Goal: Information Seeking & Learning: Learn about a topic

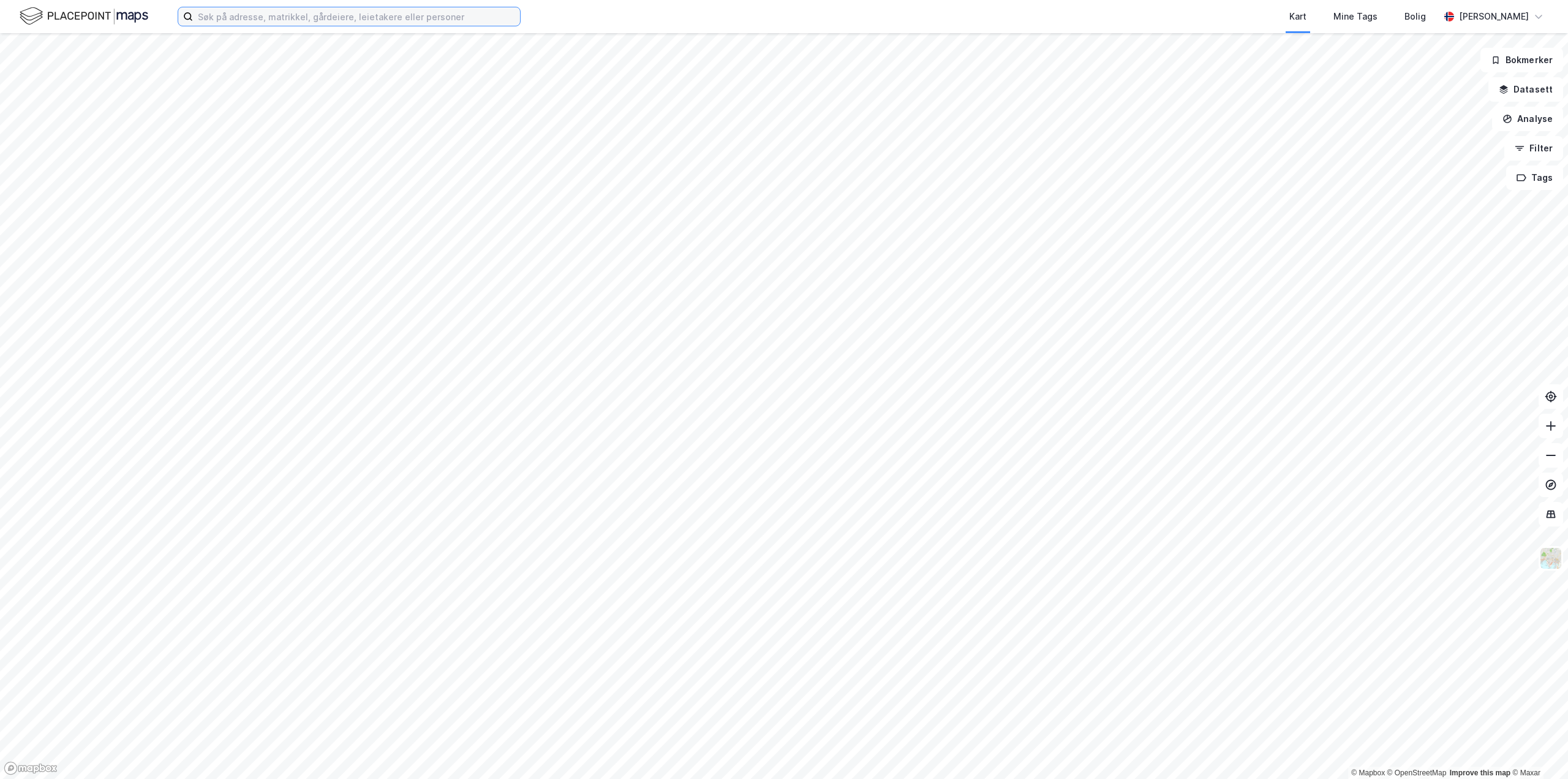
click at [247, 13] on input at bounding box center [357, 16] width 327 height 19
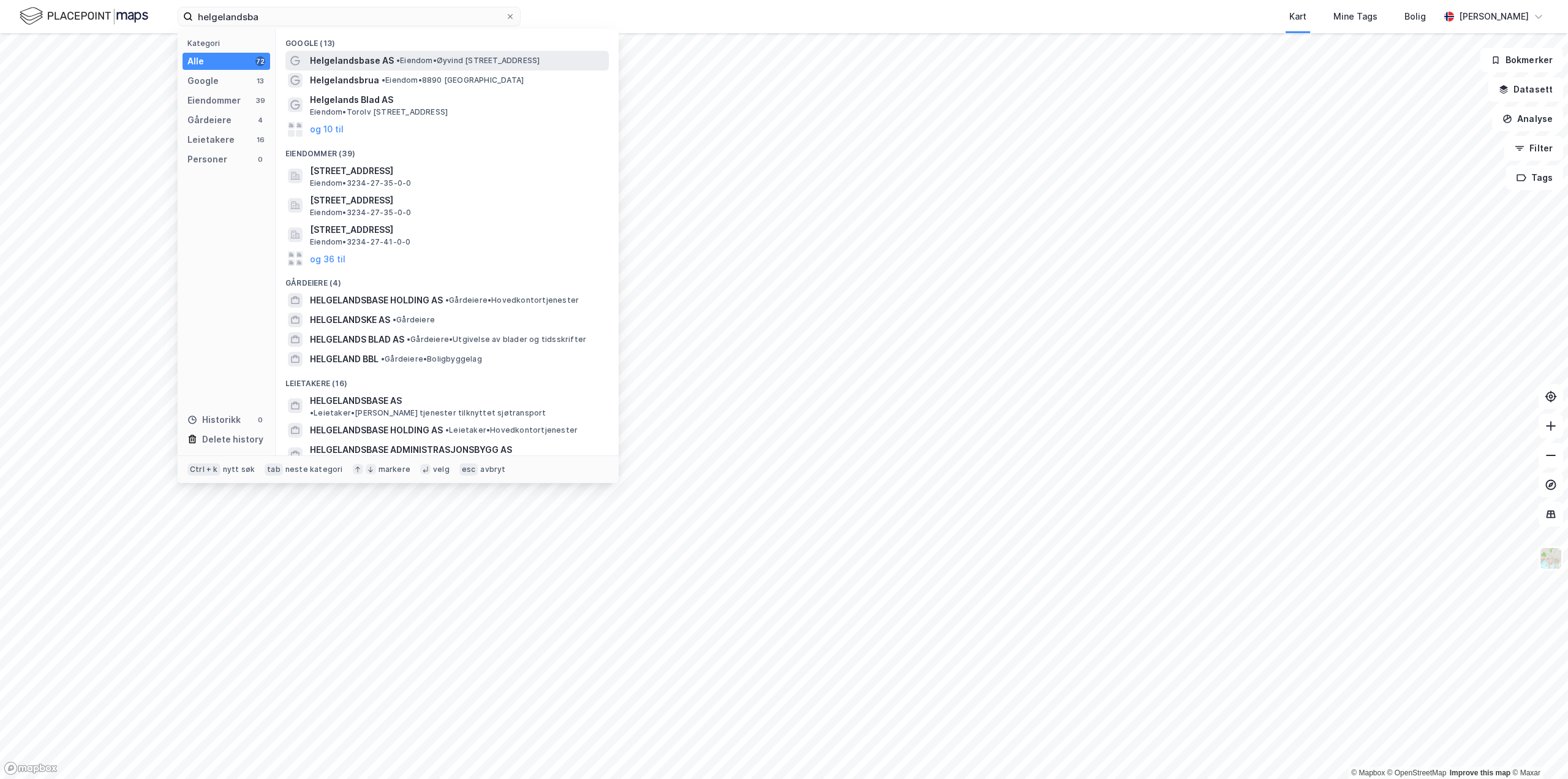
click at [458, 61] on span "• Eiendom • [PERSON_NAME][STREET_ADDRESS]" at bounding box center [468, 61] width 143 height 10
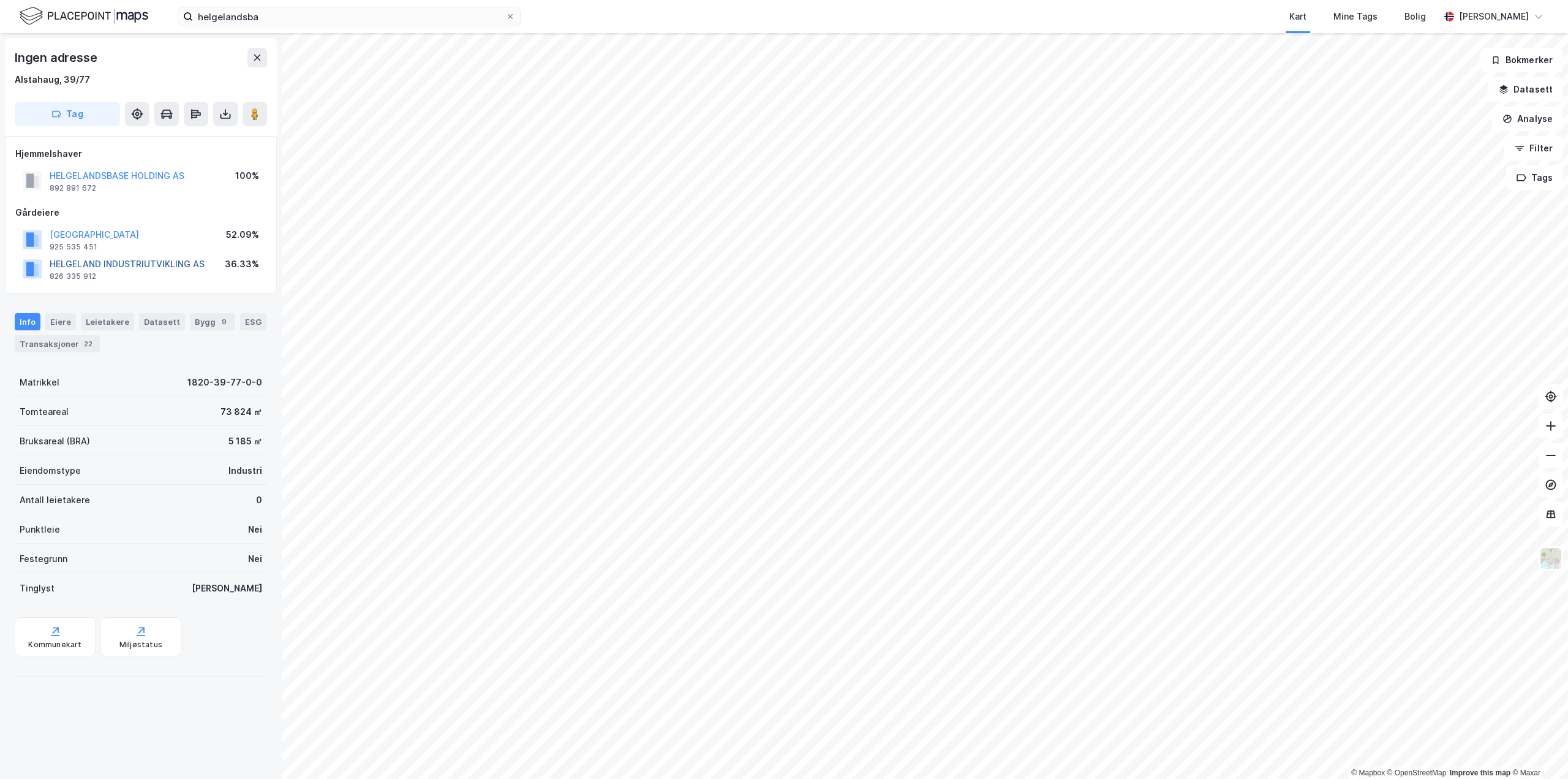
click at [0, 0] on button "HELGELAND INDUSTRIUTVIKLING AS" at bounding box center [0, 0] width 0 height 0
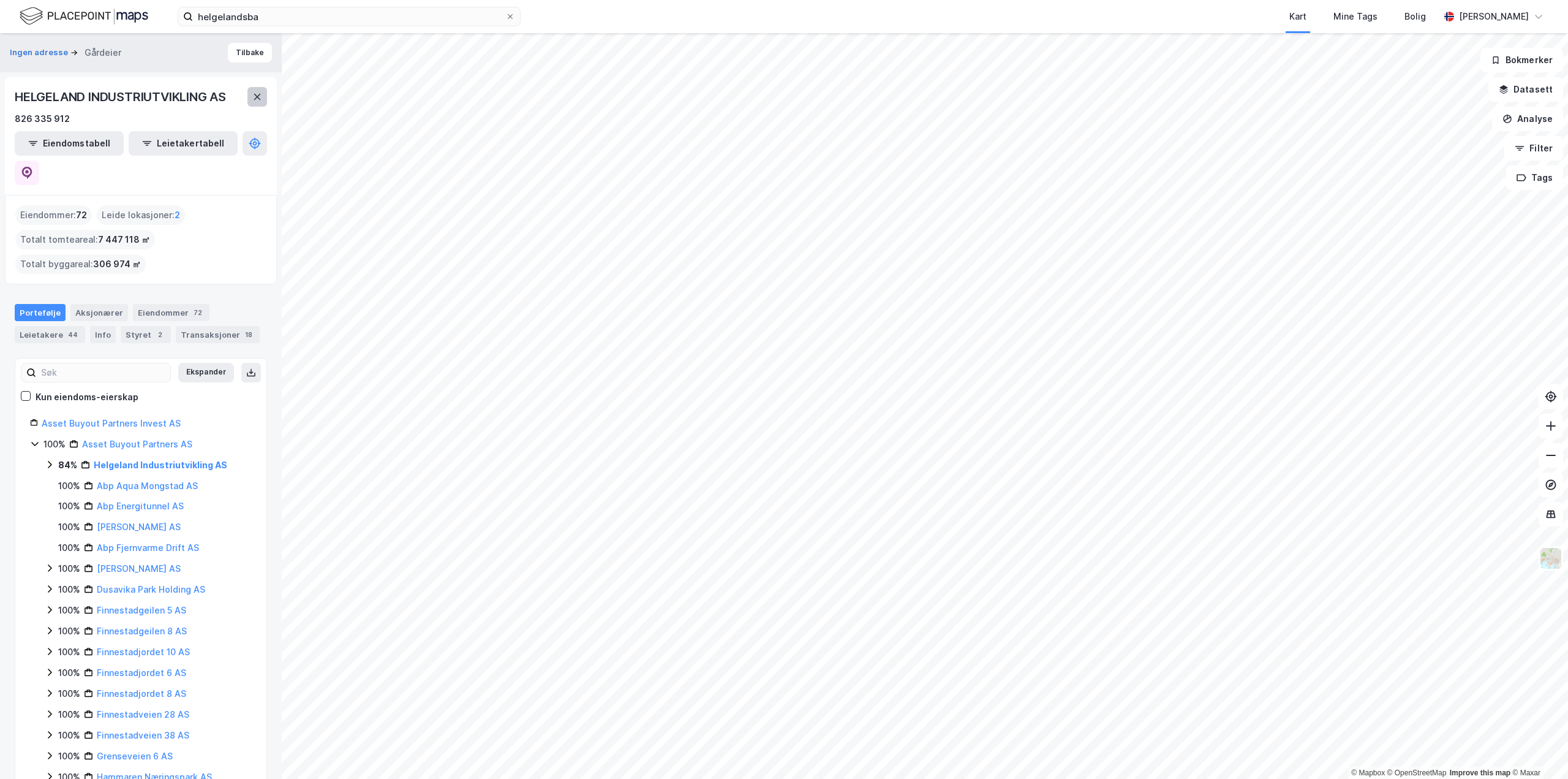
click at [255, 102] on button at bounding box center [257, 96] width 19 height 19
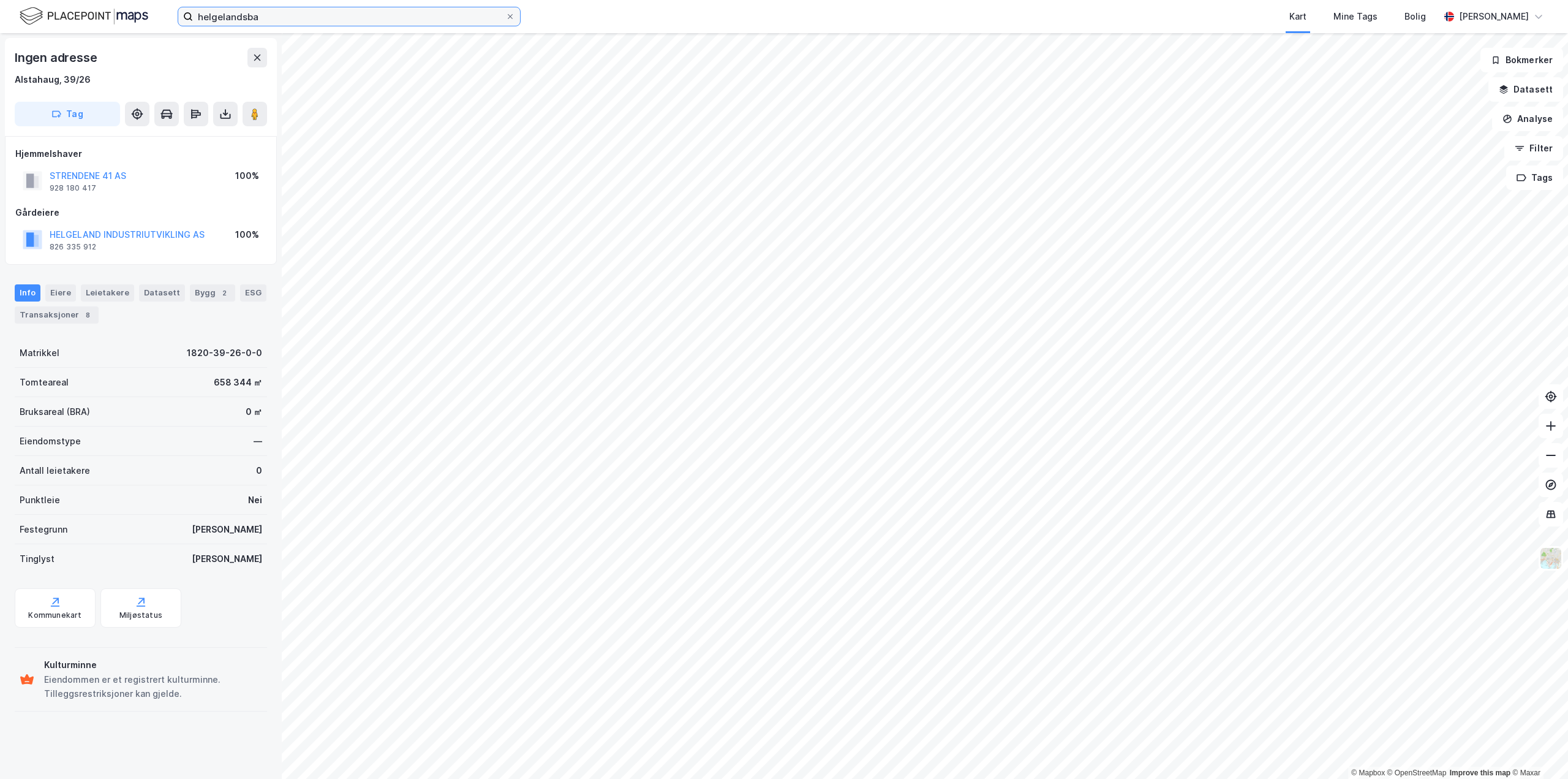
click at [337, 15] on input "helgelandsba" at bounding box center [349, 16] width 313 height 19
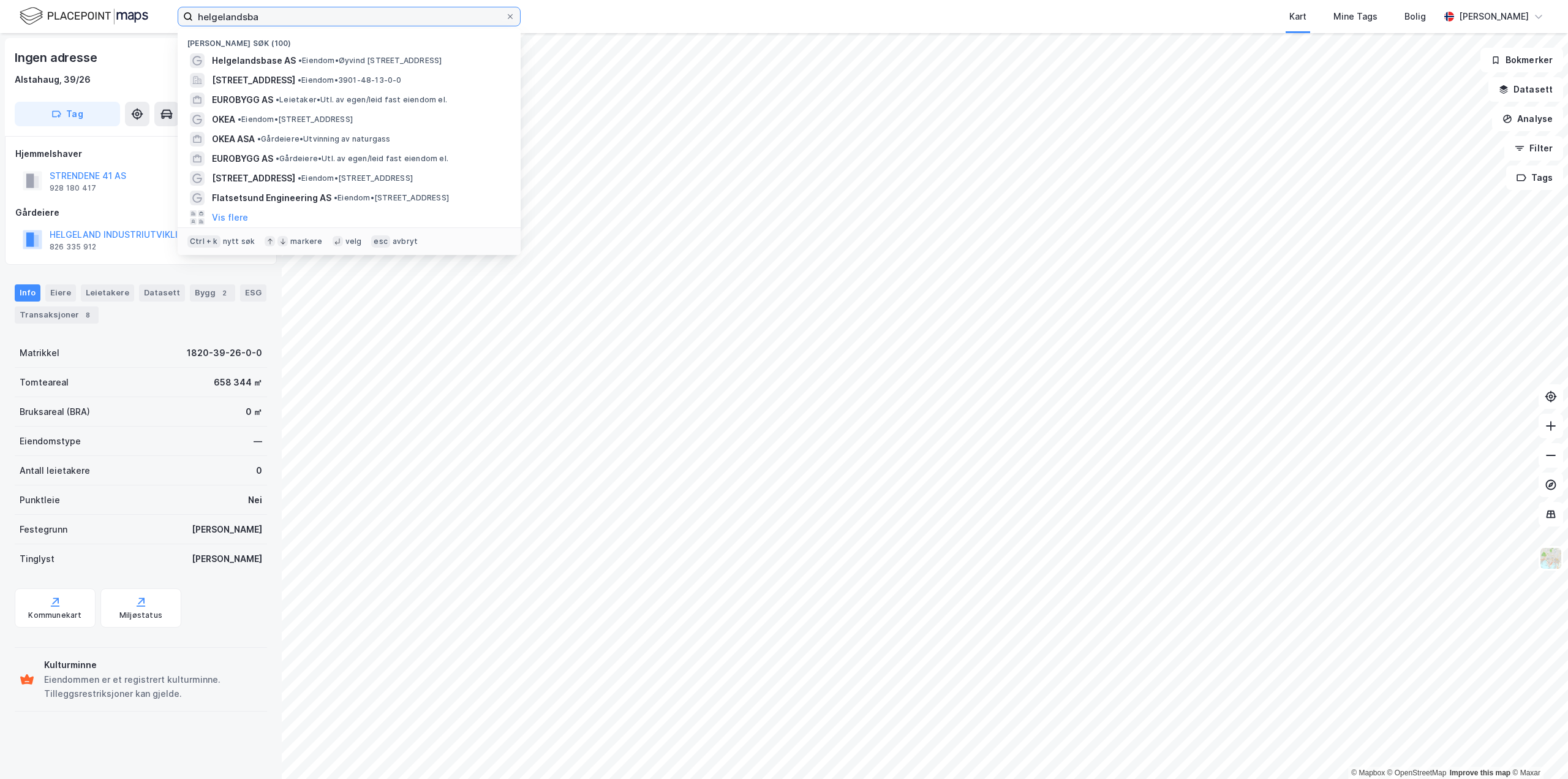
click at [337, 15] on input "helgelandsba" at bounding box center [349, 16] width 313 height 19
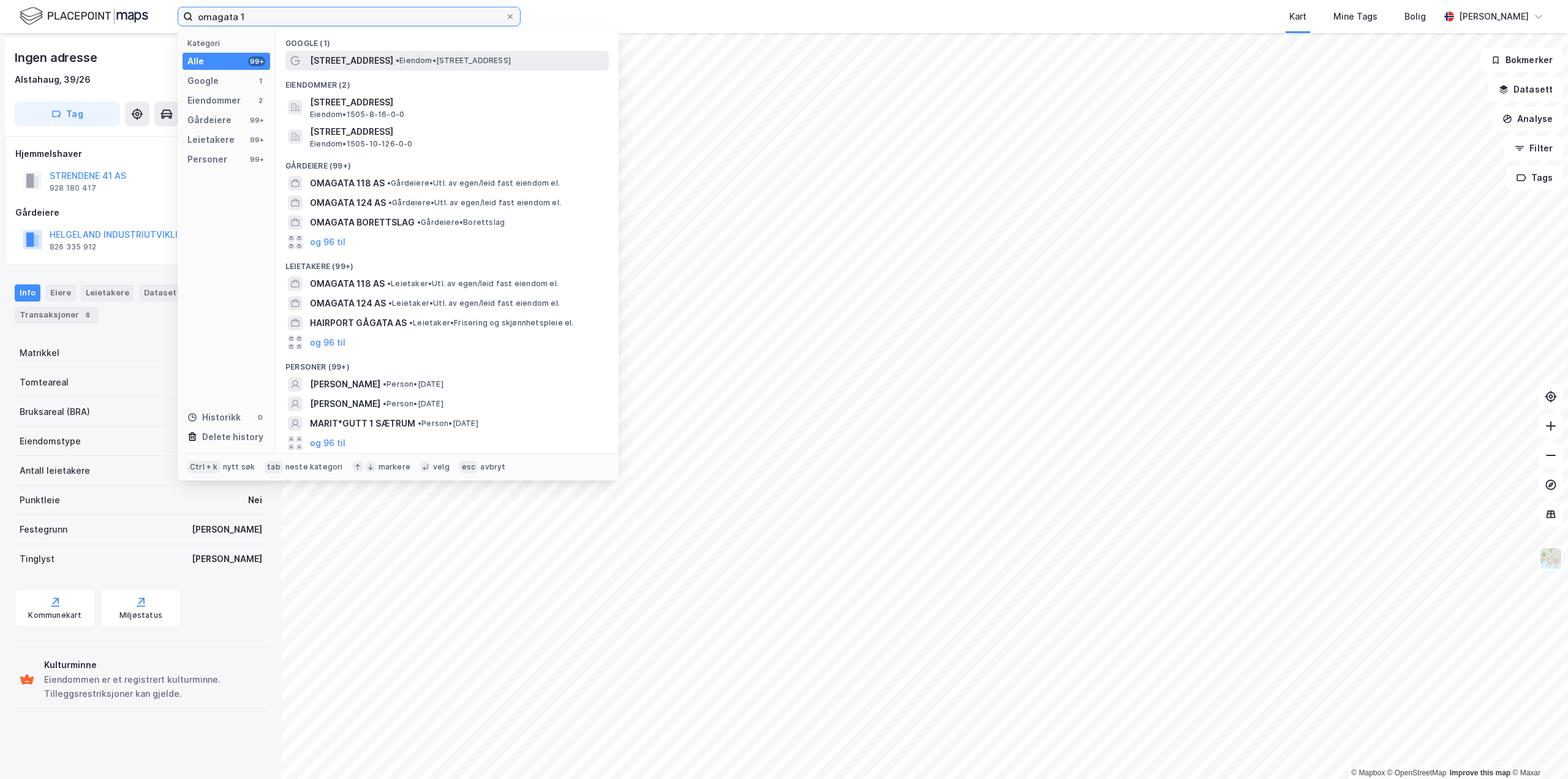
type input "omagata 1"
click at [395, 58] on span "• Eiendom • [STREET_ADDRESS]" at bounding box center [453, 61] width 115 height 10
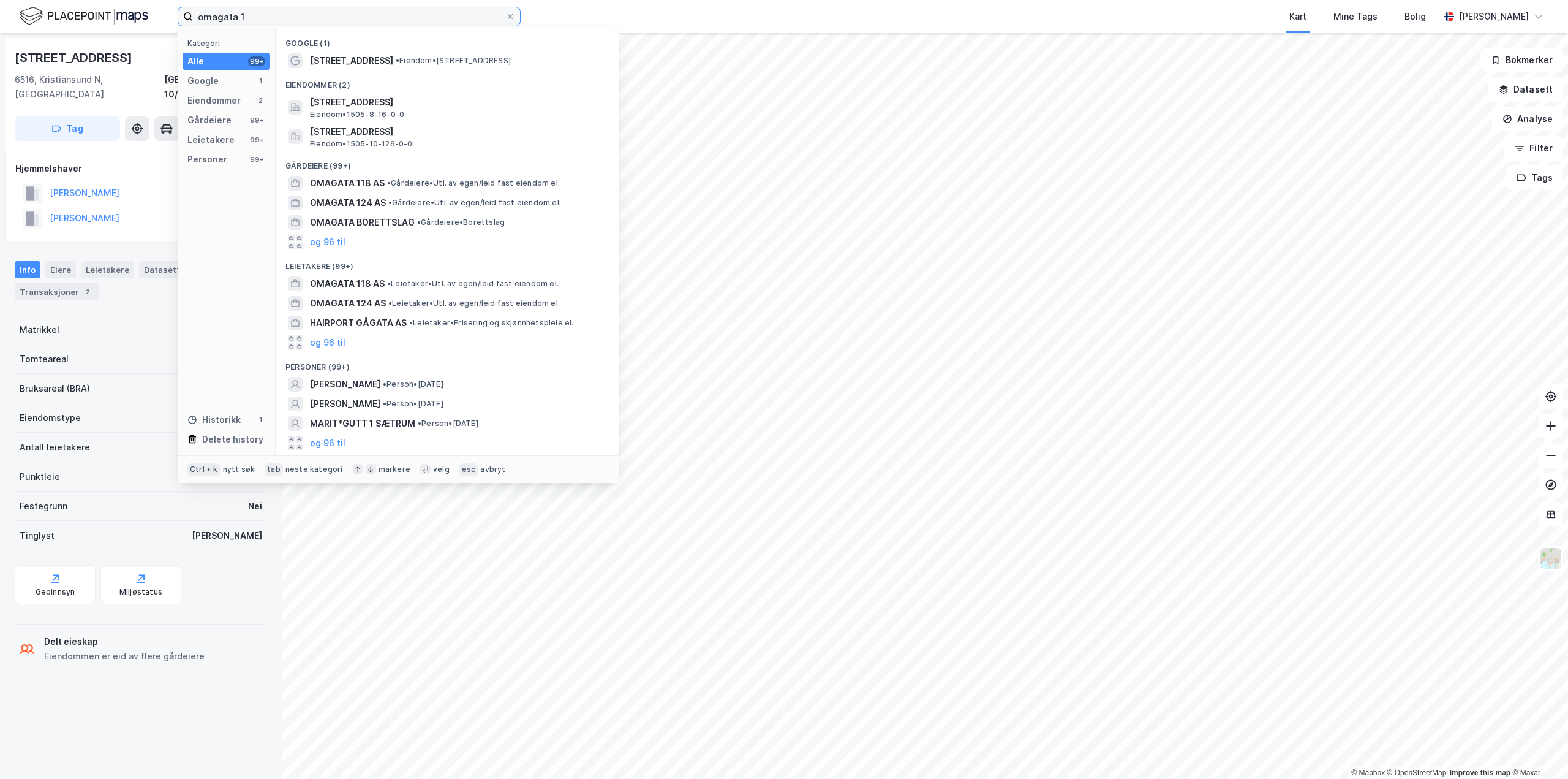
click at [288, 20] on input "omagata 1" at bounding box center [349, 16] width 313 height 19
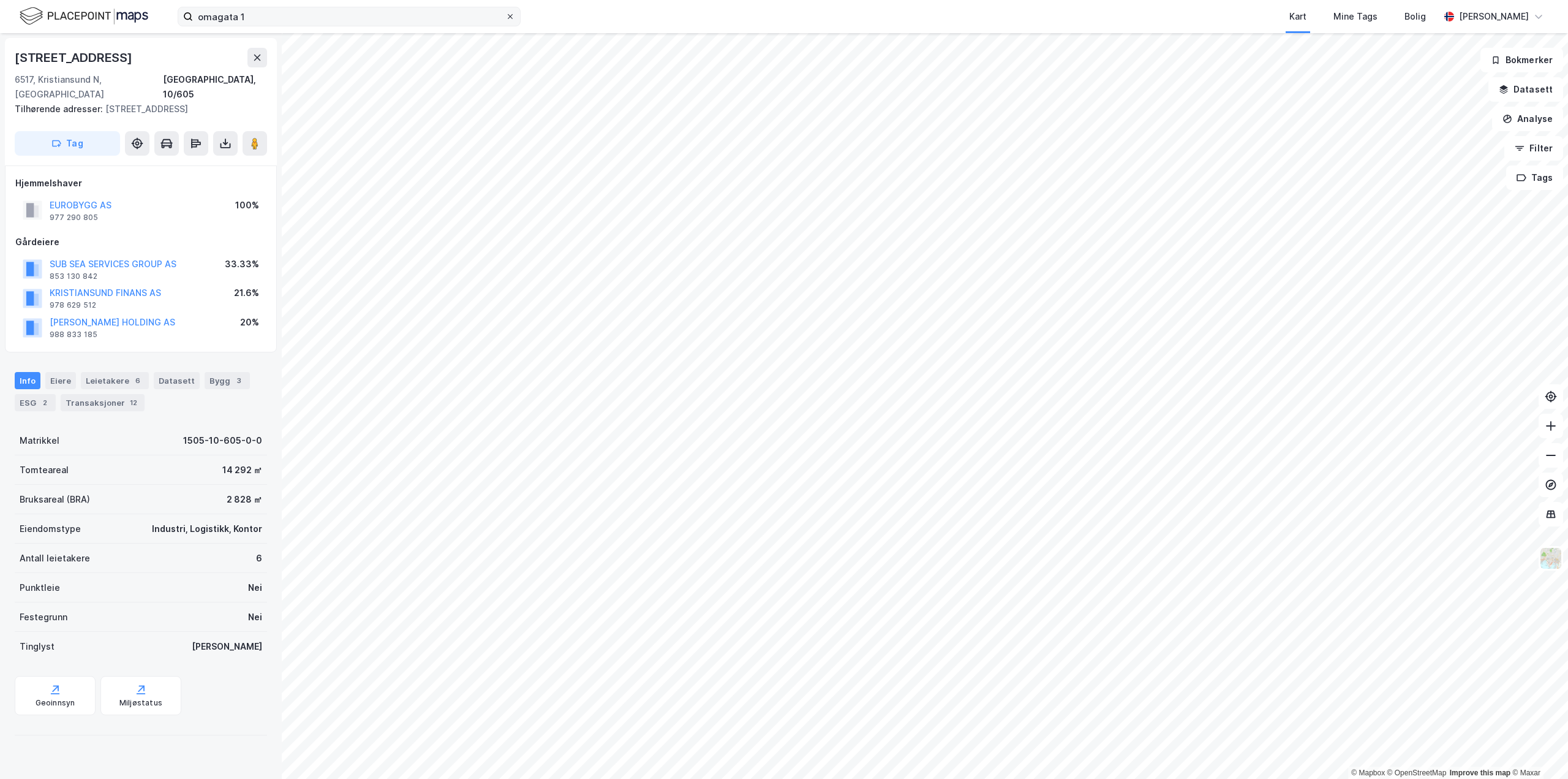
click at [508, 18] on icon at bounding box center [509, 16] width 7 height 7
click at [506, 18] on input "omagata 1" at bounding box center [349, 16] width 313 height 19
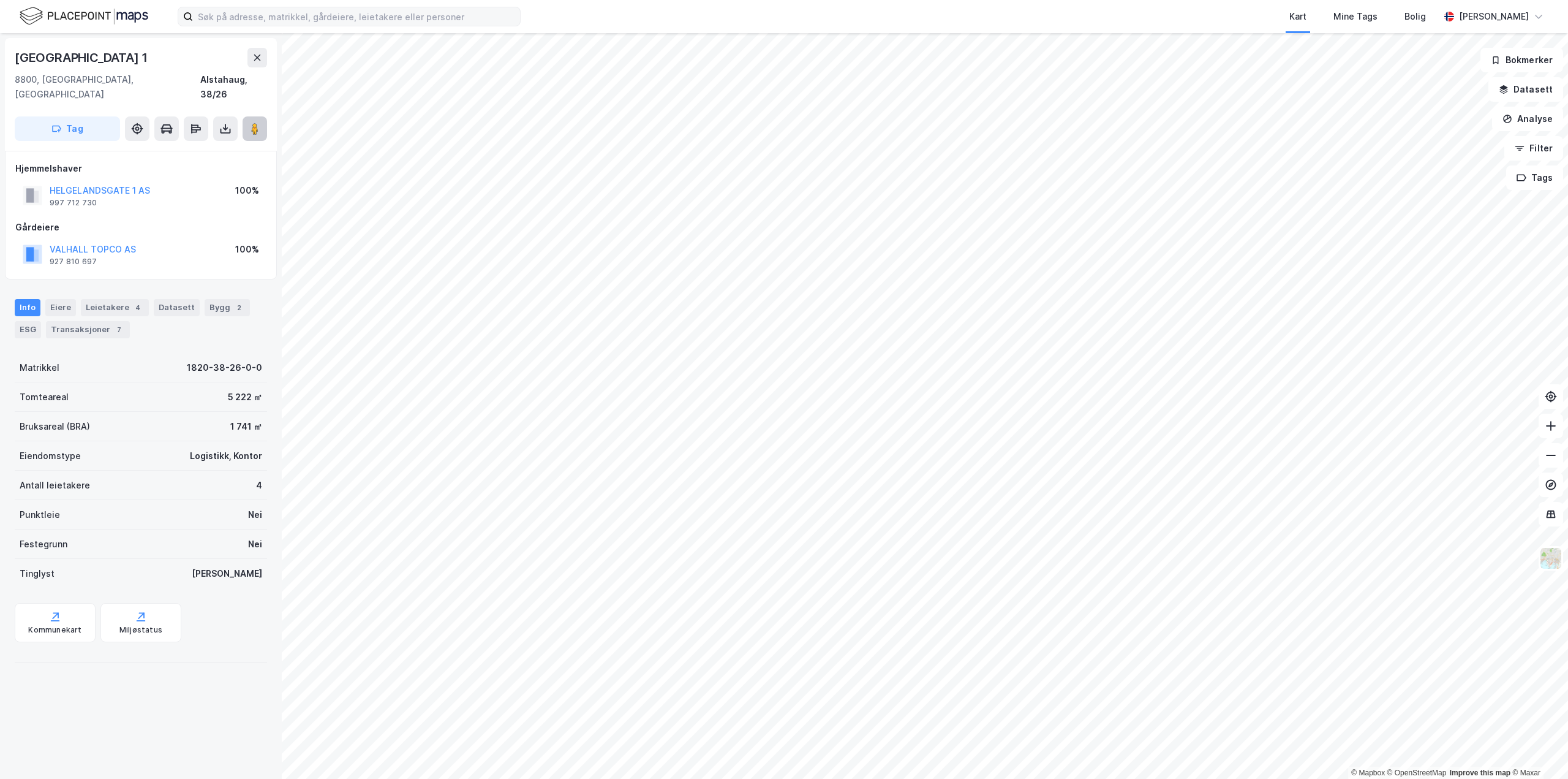
click at [250, 123] on icon at bounding box center [255, 129] width 12 height 12
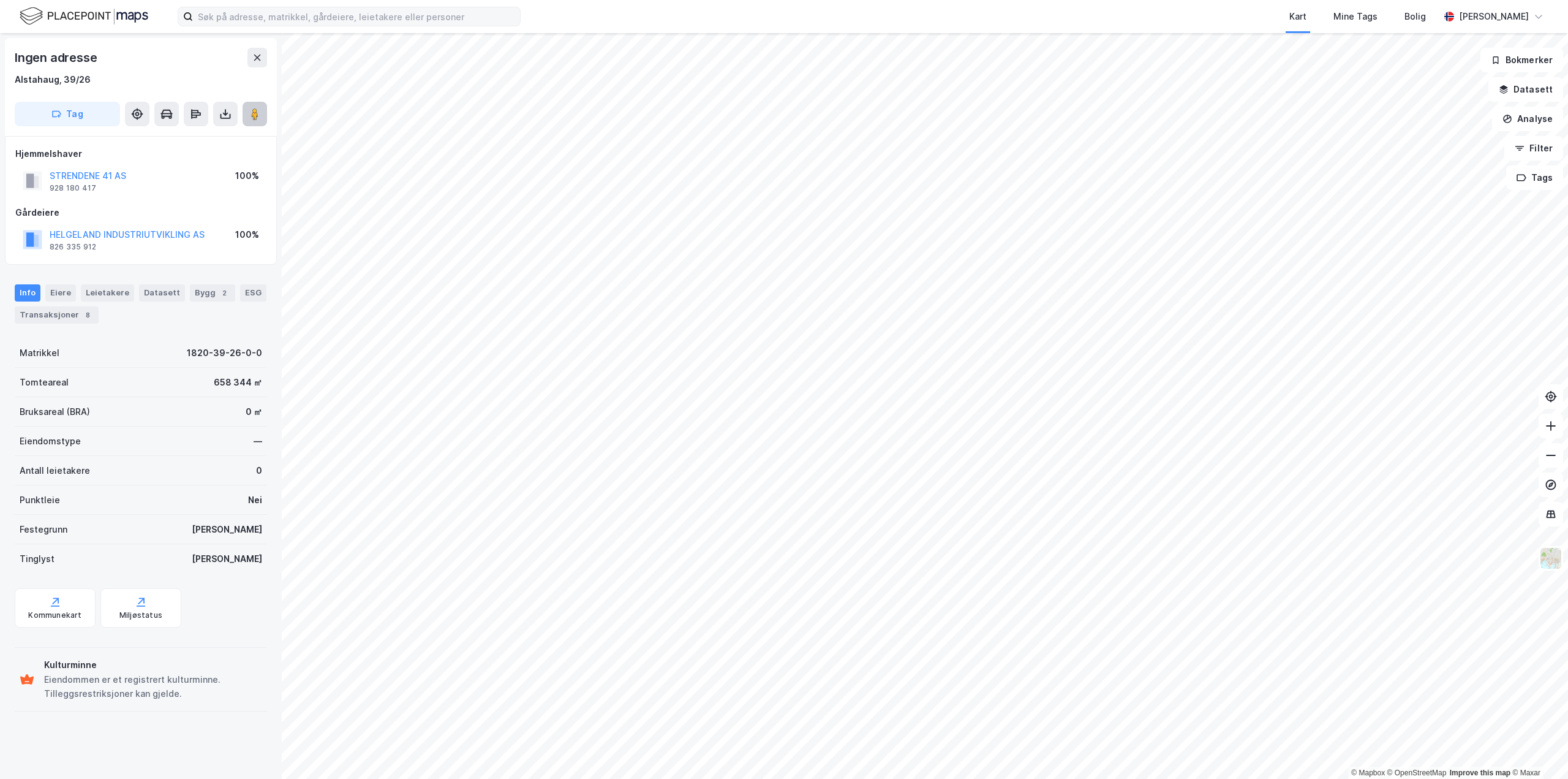
click at [251, 119] on image at bounding box center [254, 114] width 7 height 12
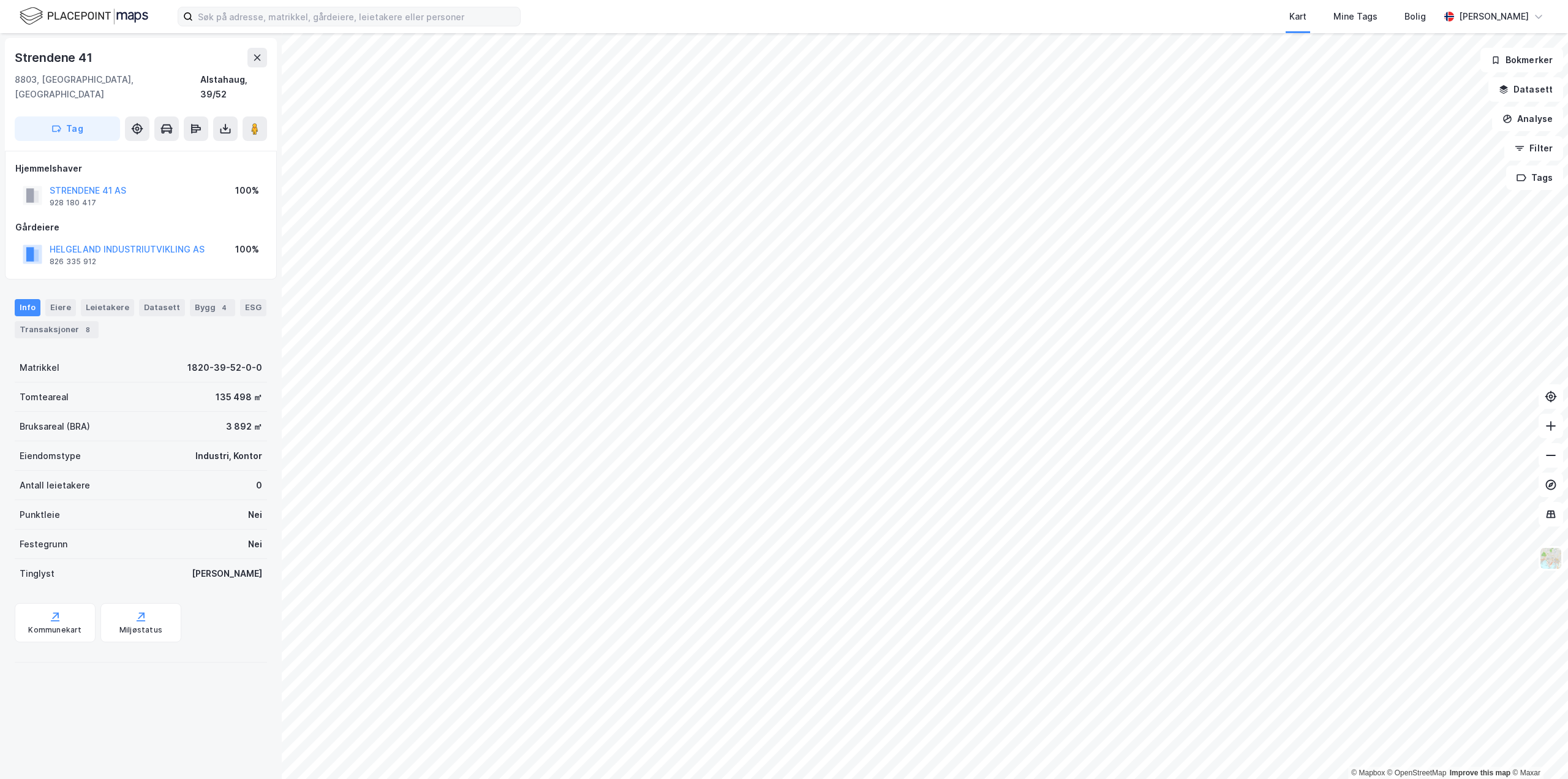
click at [242, 116] on div "Tag" at bounding box center [140, 129] width 252 height 25
click at [247, 116] on button at bounding box center [255, 129] width 25 height 25
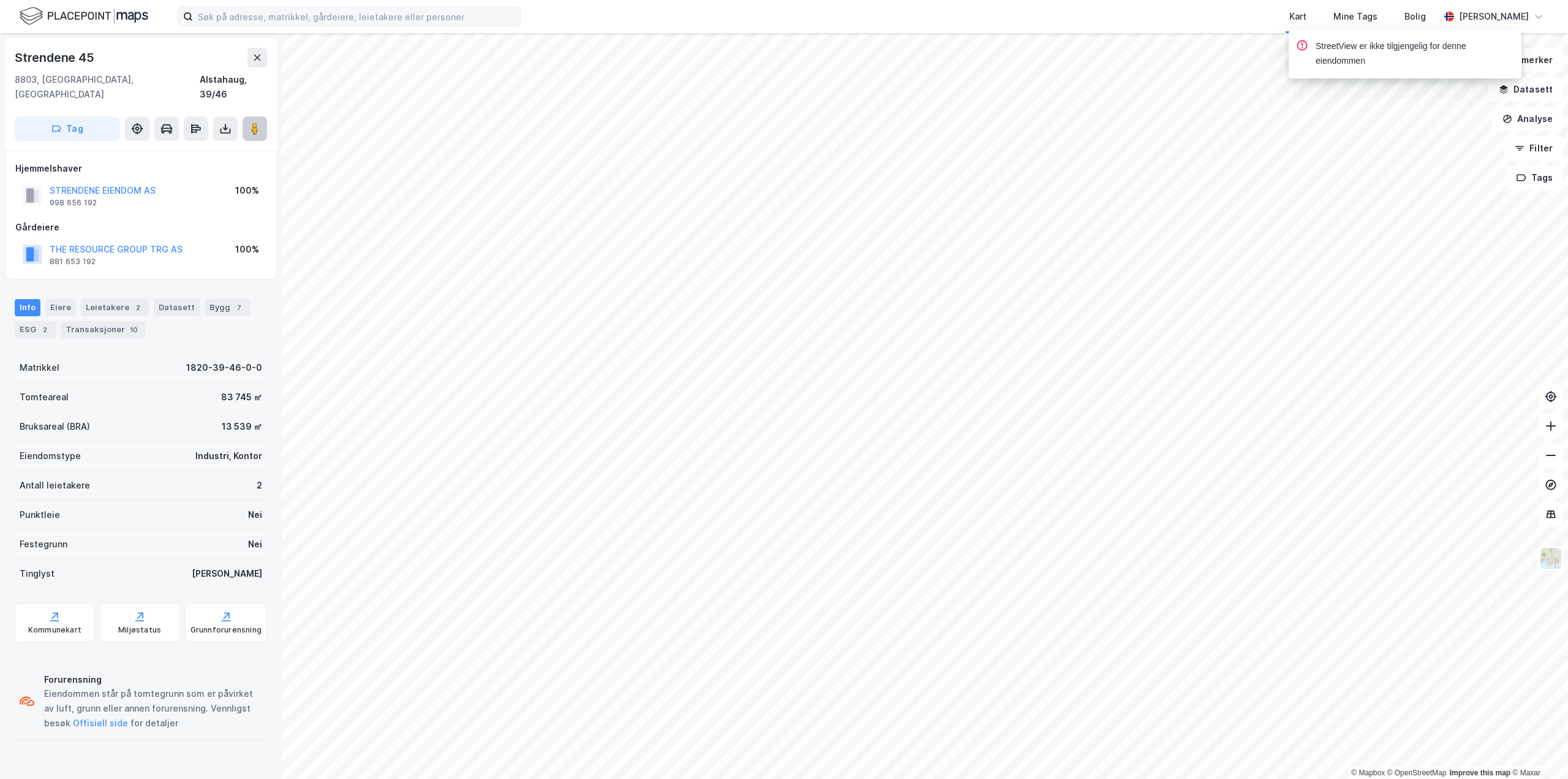
click at [258, 123] on image at bounding box center [254, 129] width 7 height 12
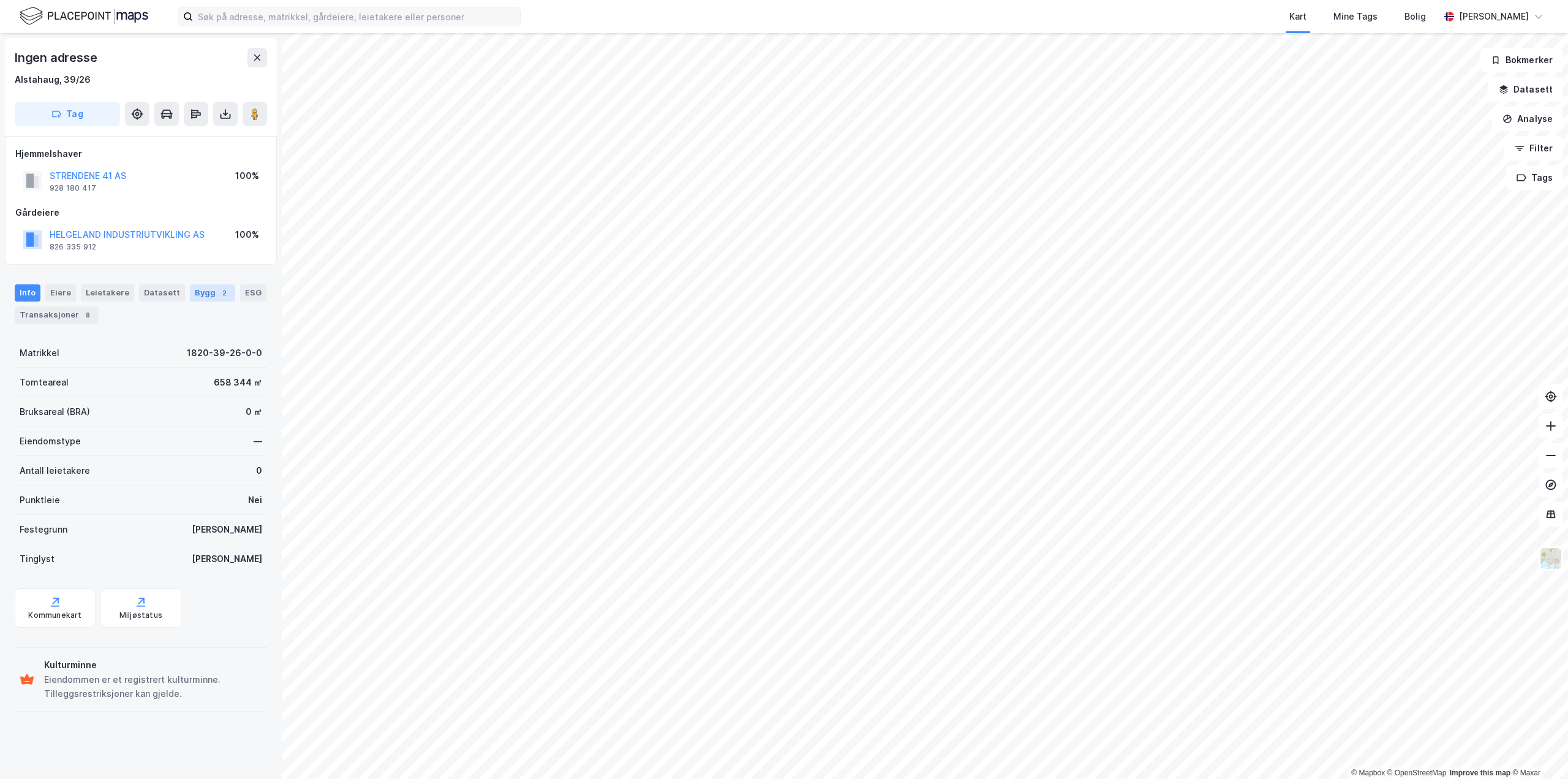
click at [204, 295] on div "Bygg 2" at bounding box center [212, 293] width 45 height 17
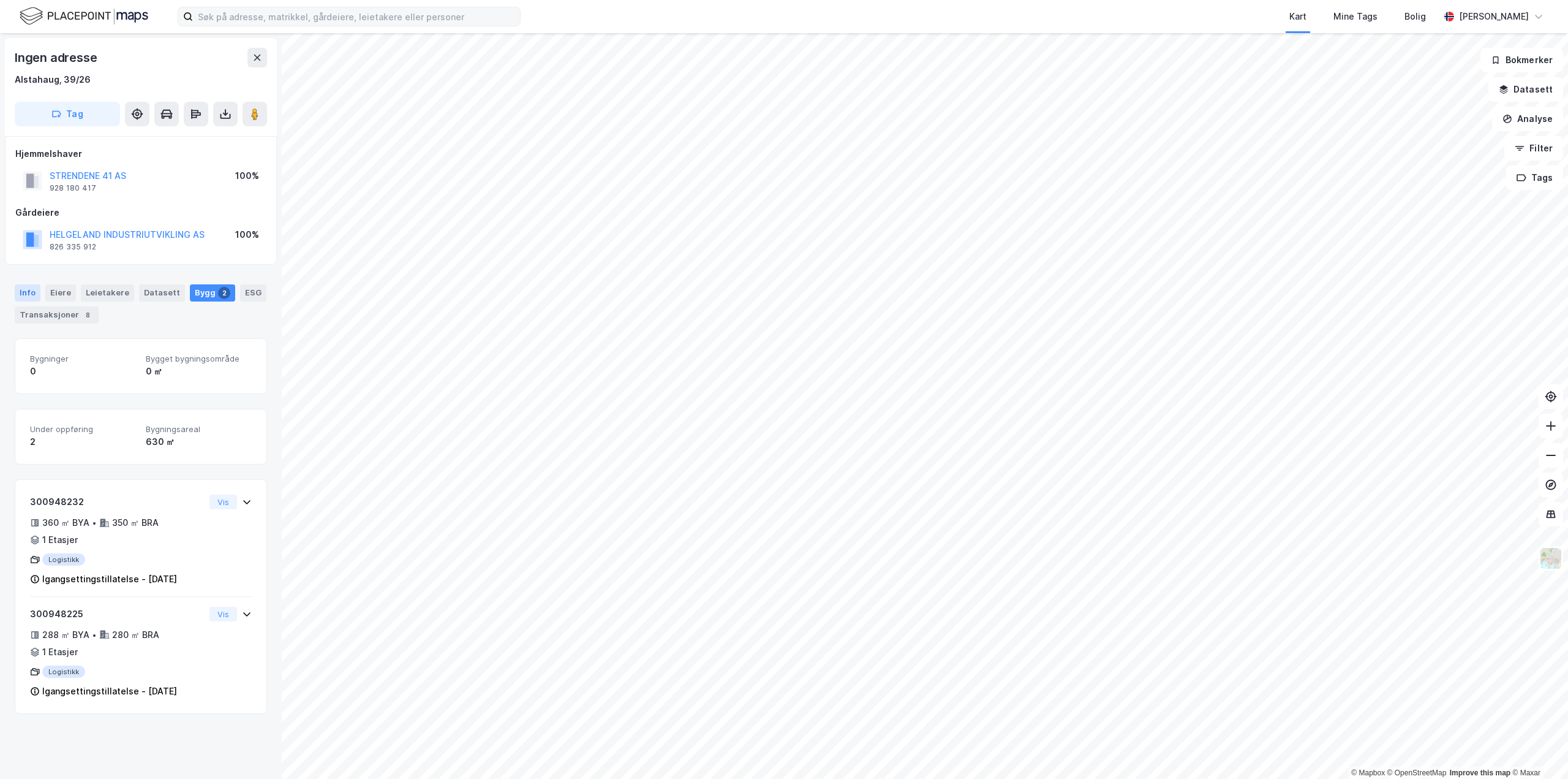
click at [26, 287] on div "Info" at bounding box center [27, 293] width 26 height 17
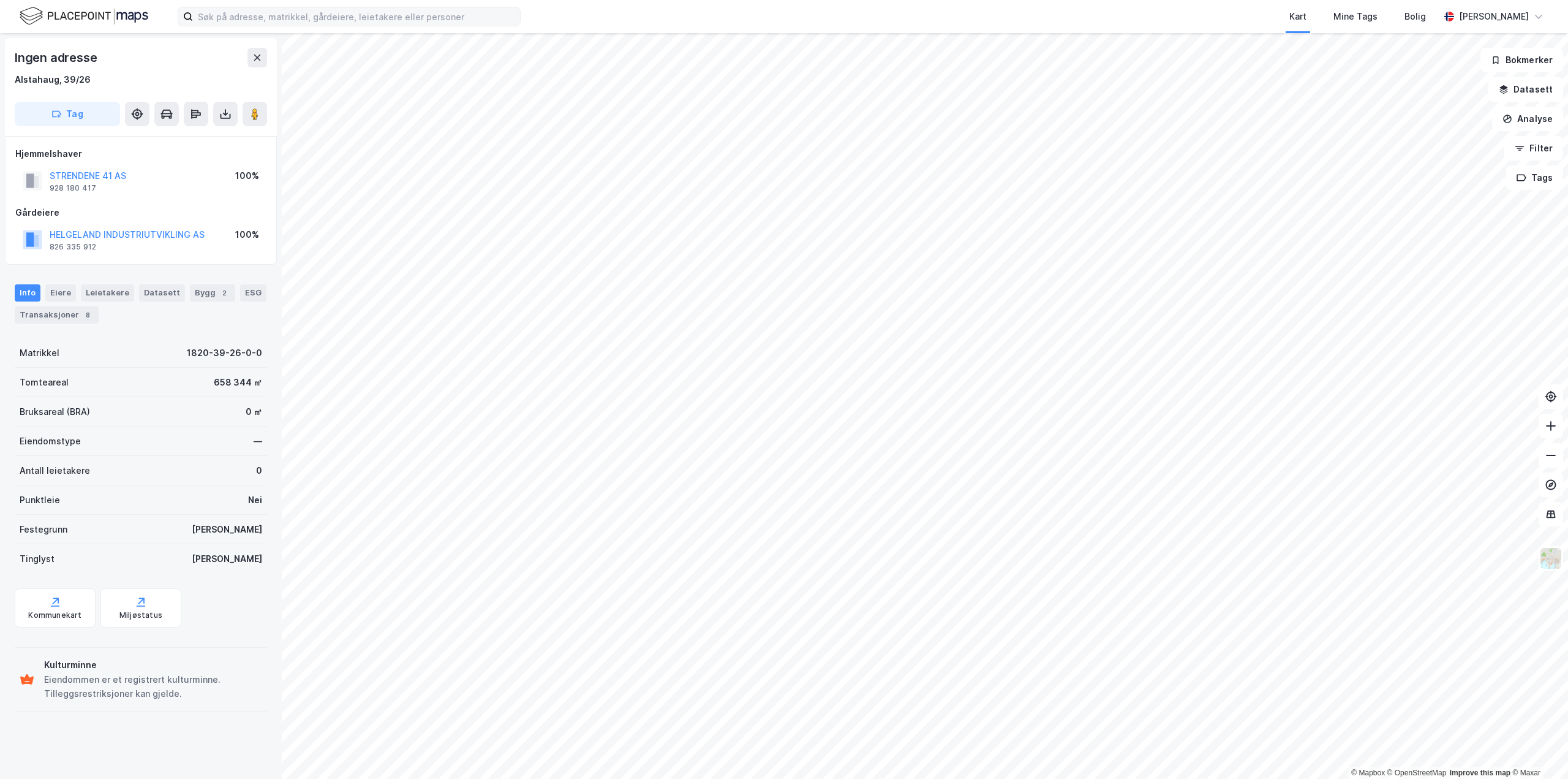
click at [970, 778] on html "Kart Mine Tags Bolig [PERSON_NAME] © Mapbox © OpenStreetMap Improve this map © …" at bounding box center [784, 390] width 1568 height 779
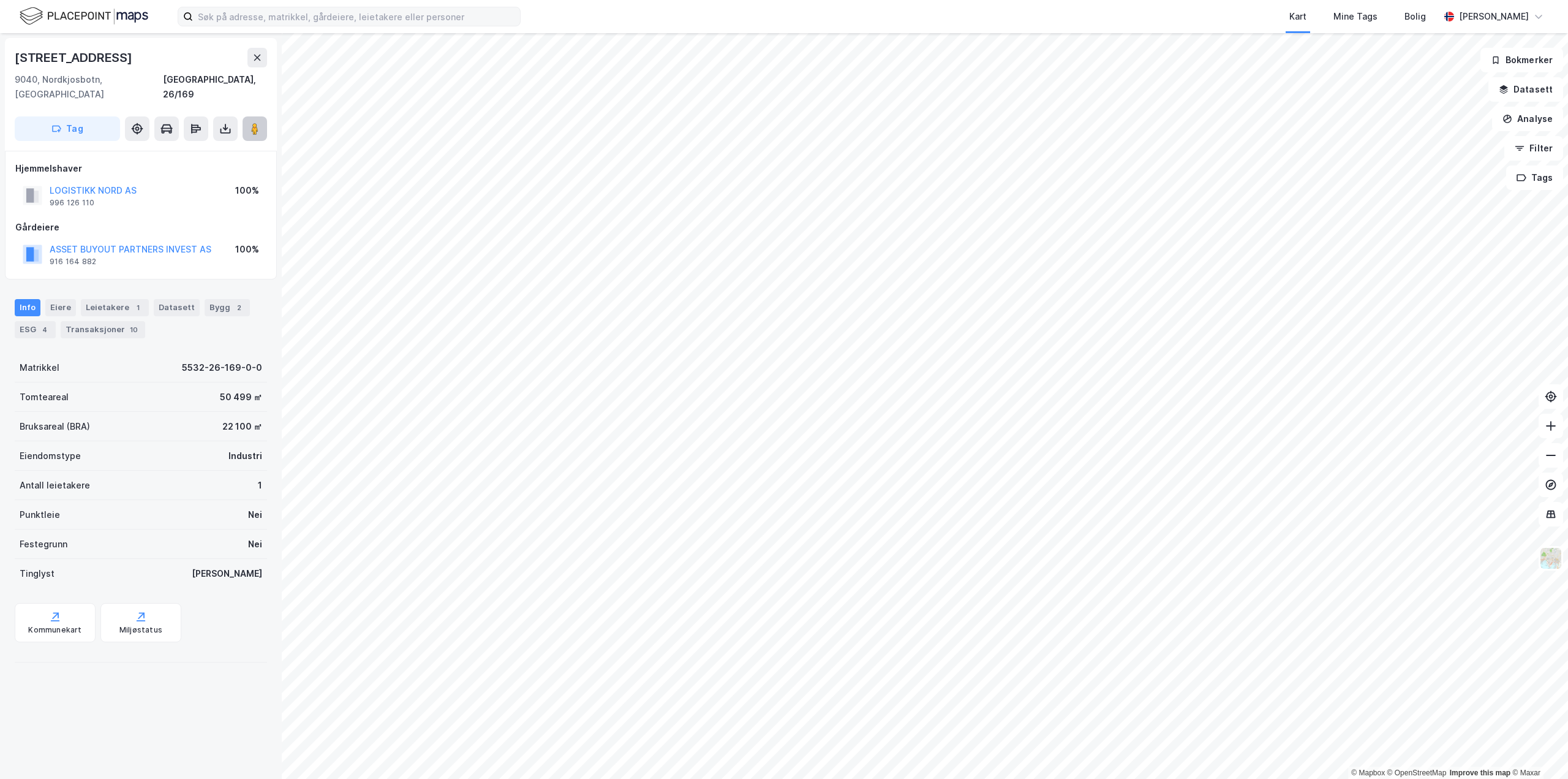
click at [257, 123] on image at bounding box center [254, 129] width 7 height 12
click at [1024, 778] on html "Kart Mine Tags Bolig [PERSON_NAME] © Mapbox © OpenStreetMap Improve this map © …" at bounding box center [784, 390] width 1568 height 779
click at [132, 302] on div "3" at bounding box center [138, 308] width 12 height 12
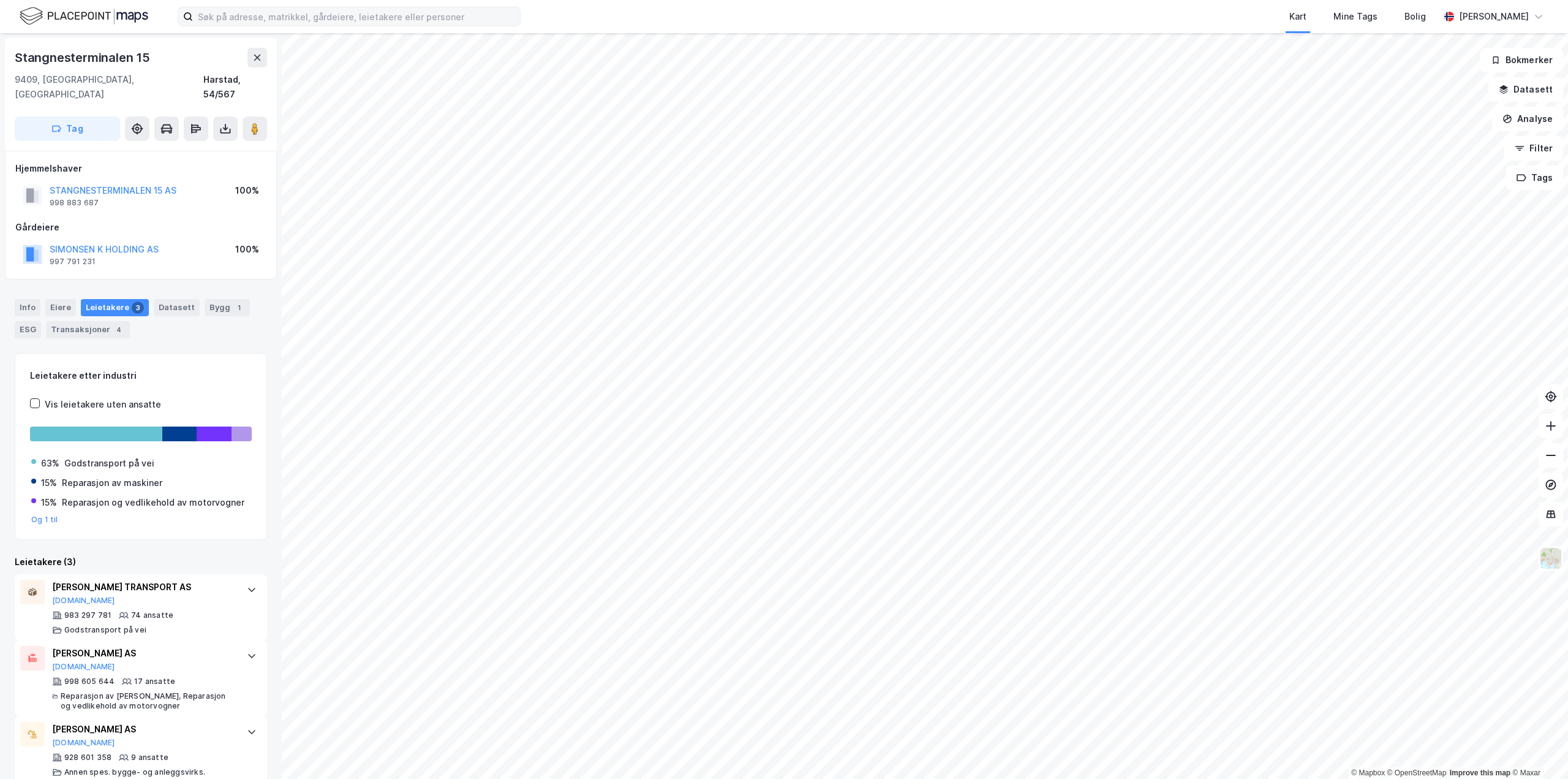
scroll to position [4, 0]
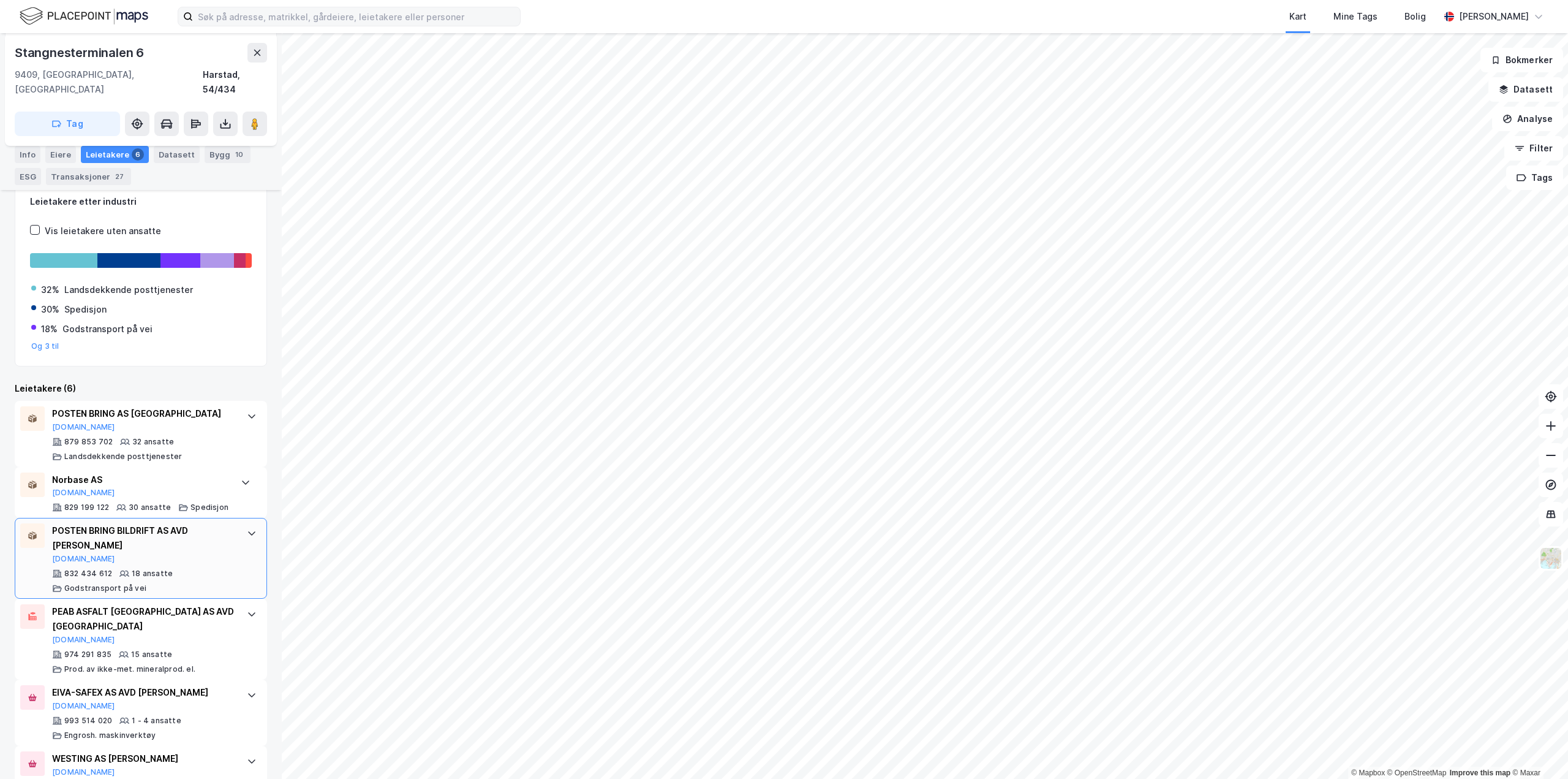
scroll to position [325, 0]
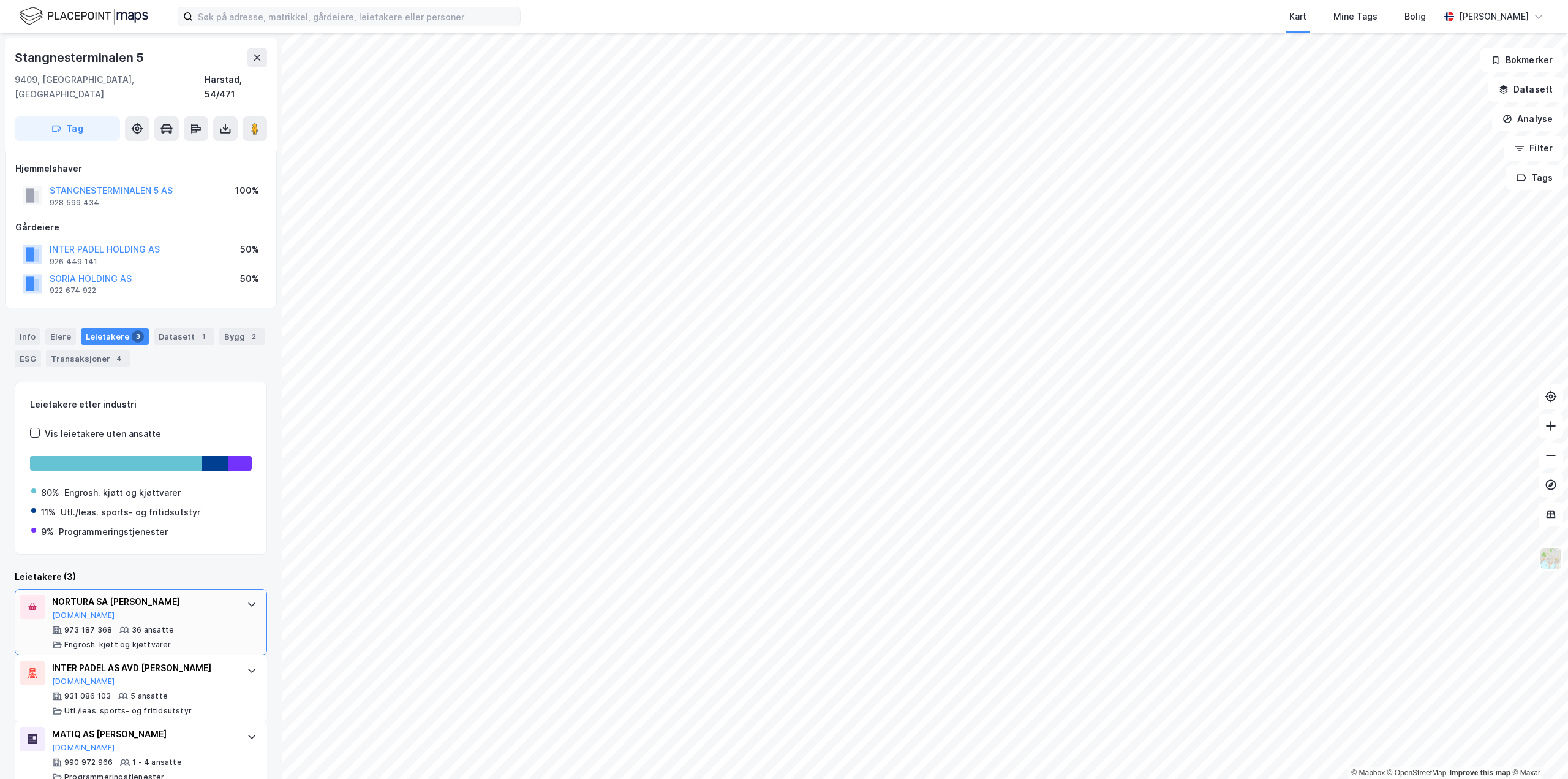
scroll to position [9, 0]
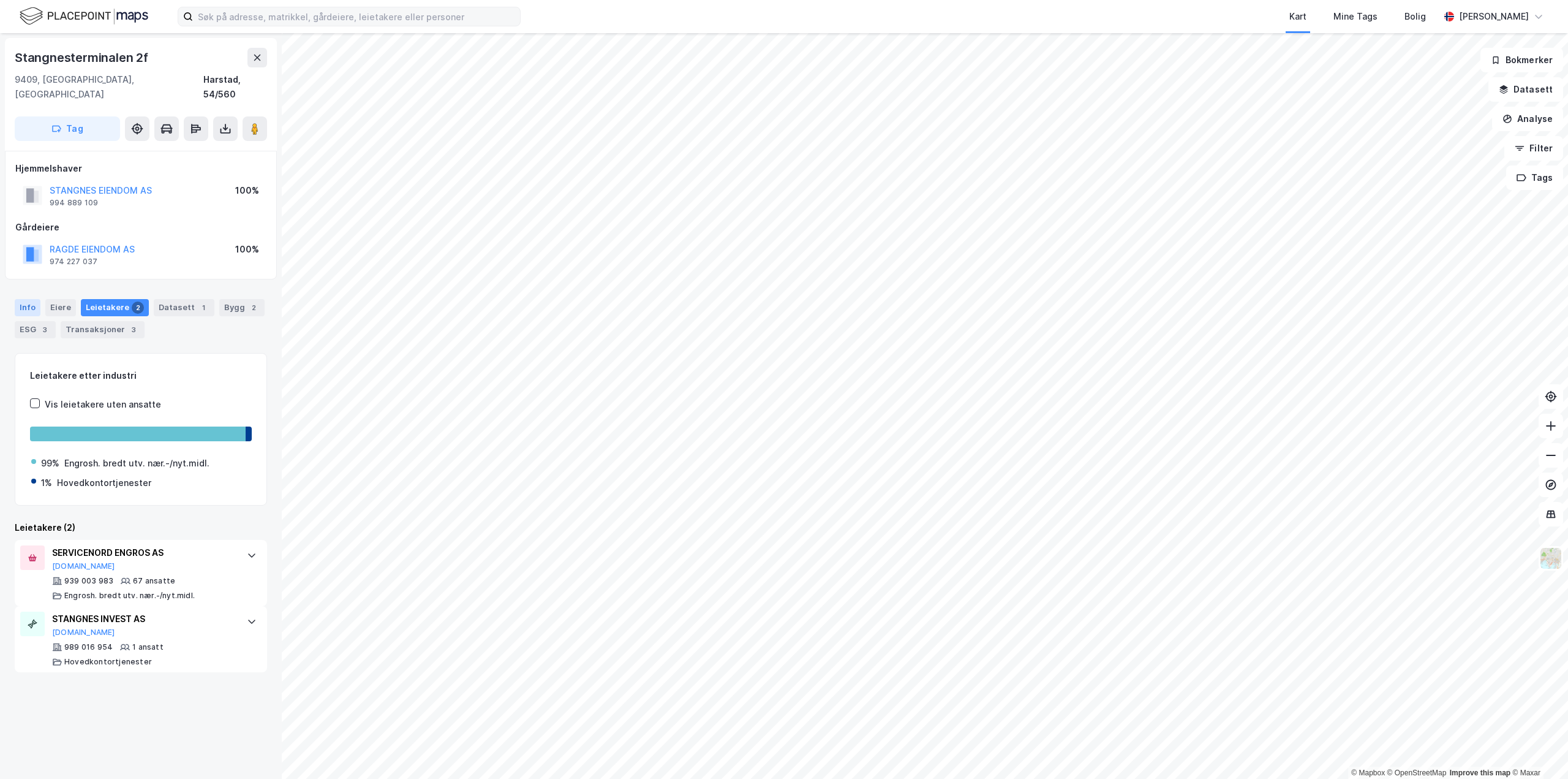
click at [32, 299] on div "Info" at bounding box center [27, 307] width 26 height 17
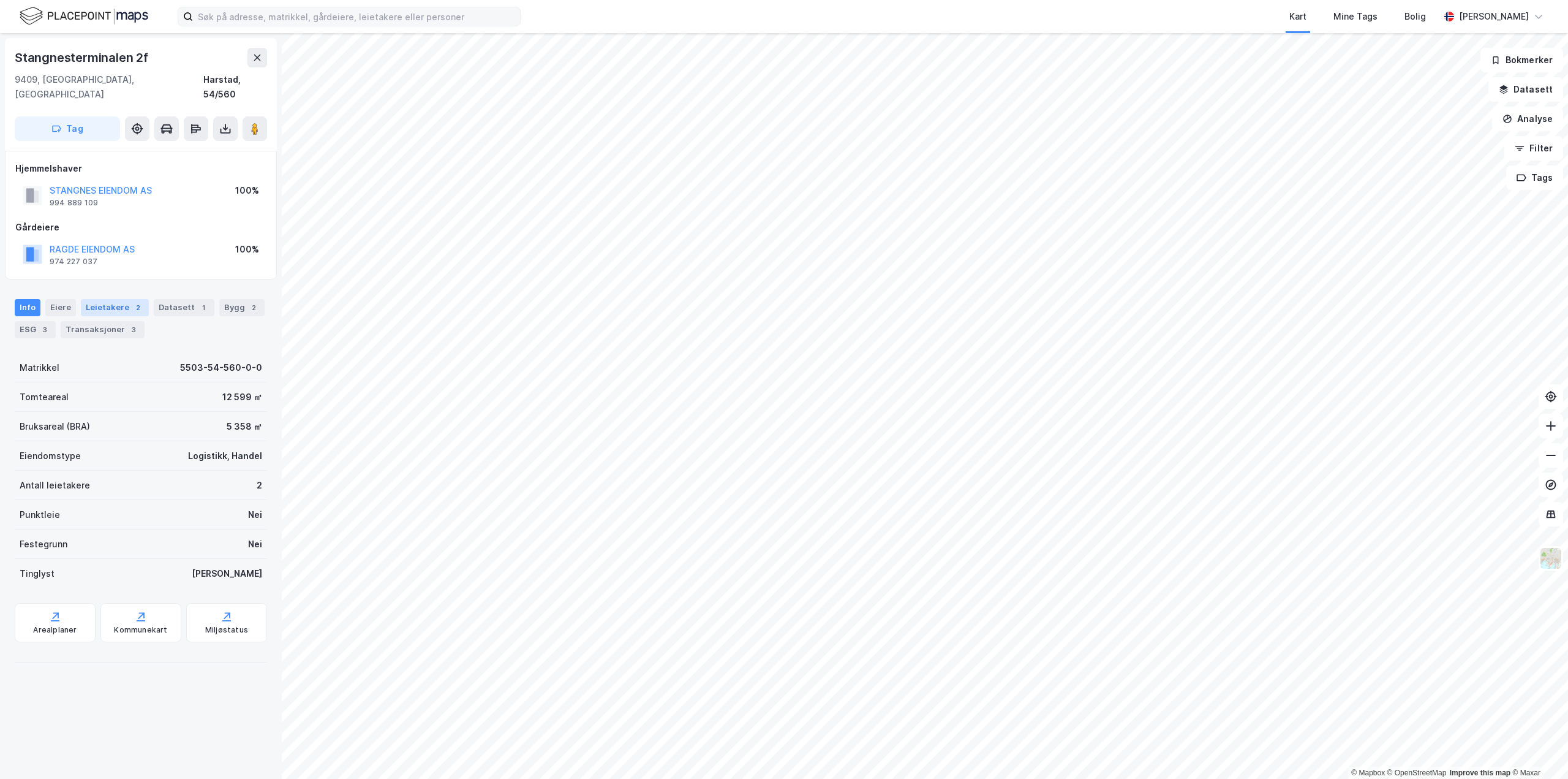
click at [112, 299] on div "Leietakere 2" at bounding box center [115, 307] width 68 height 17
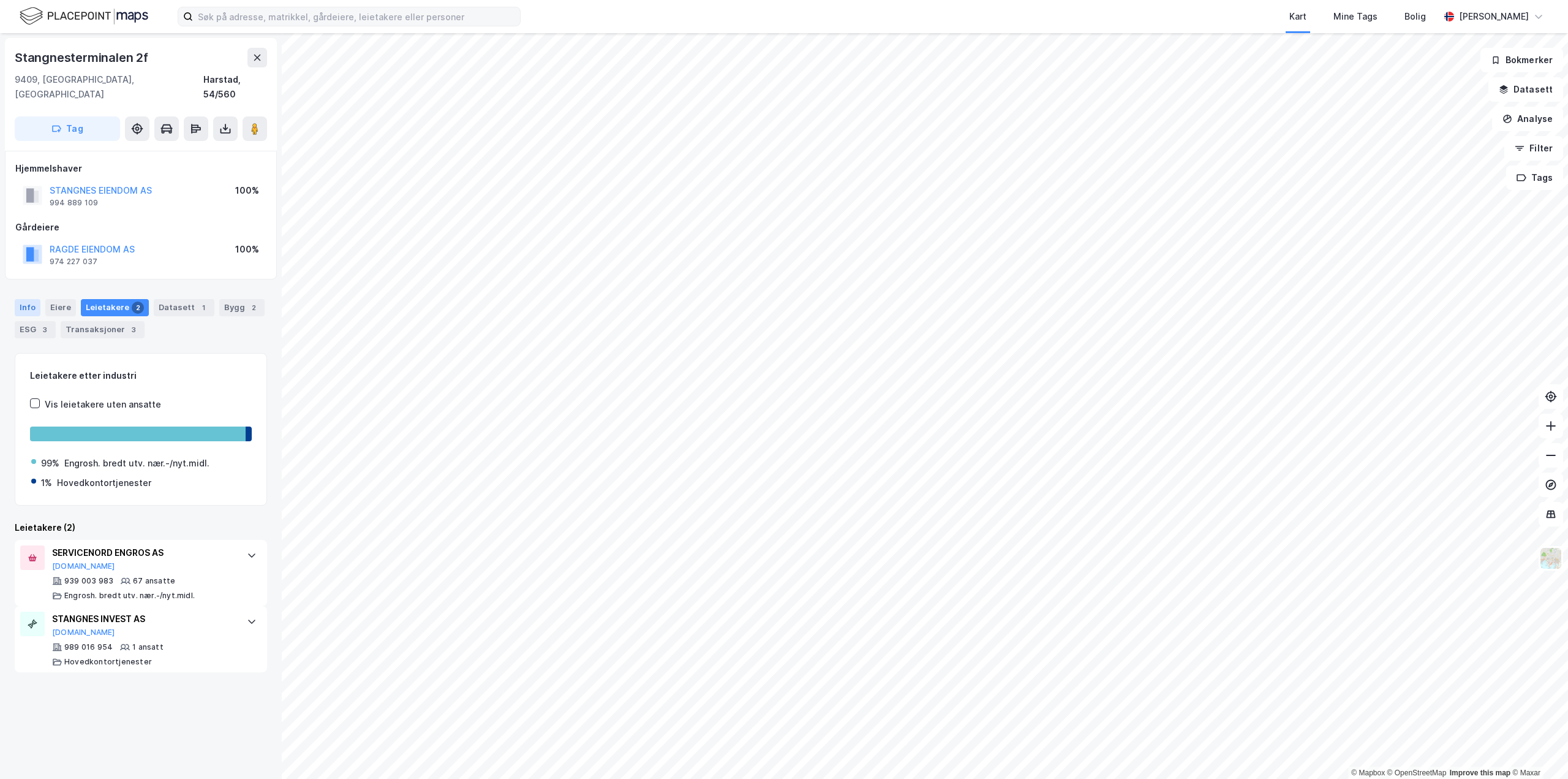
click at [32, 299] on div "Info" at bounding box center [27, 307] width 26 height 17
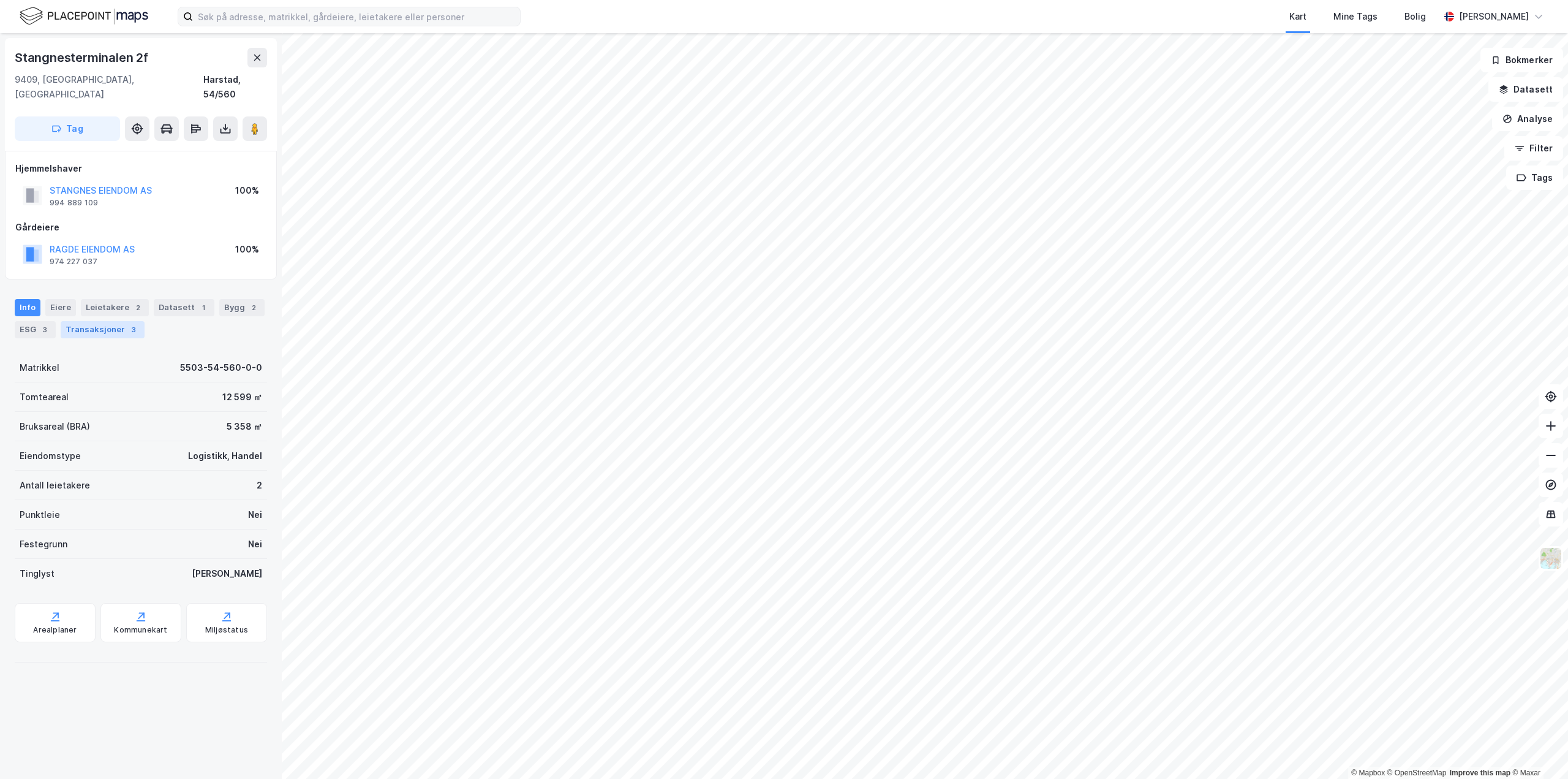
click at [116, 321] on div "Transaksjoner 3" at bounding box center [102, 330] width 84 height 17
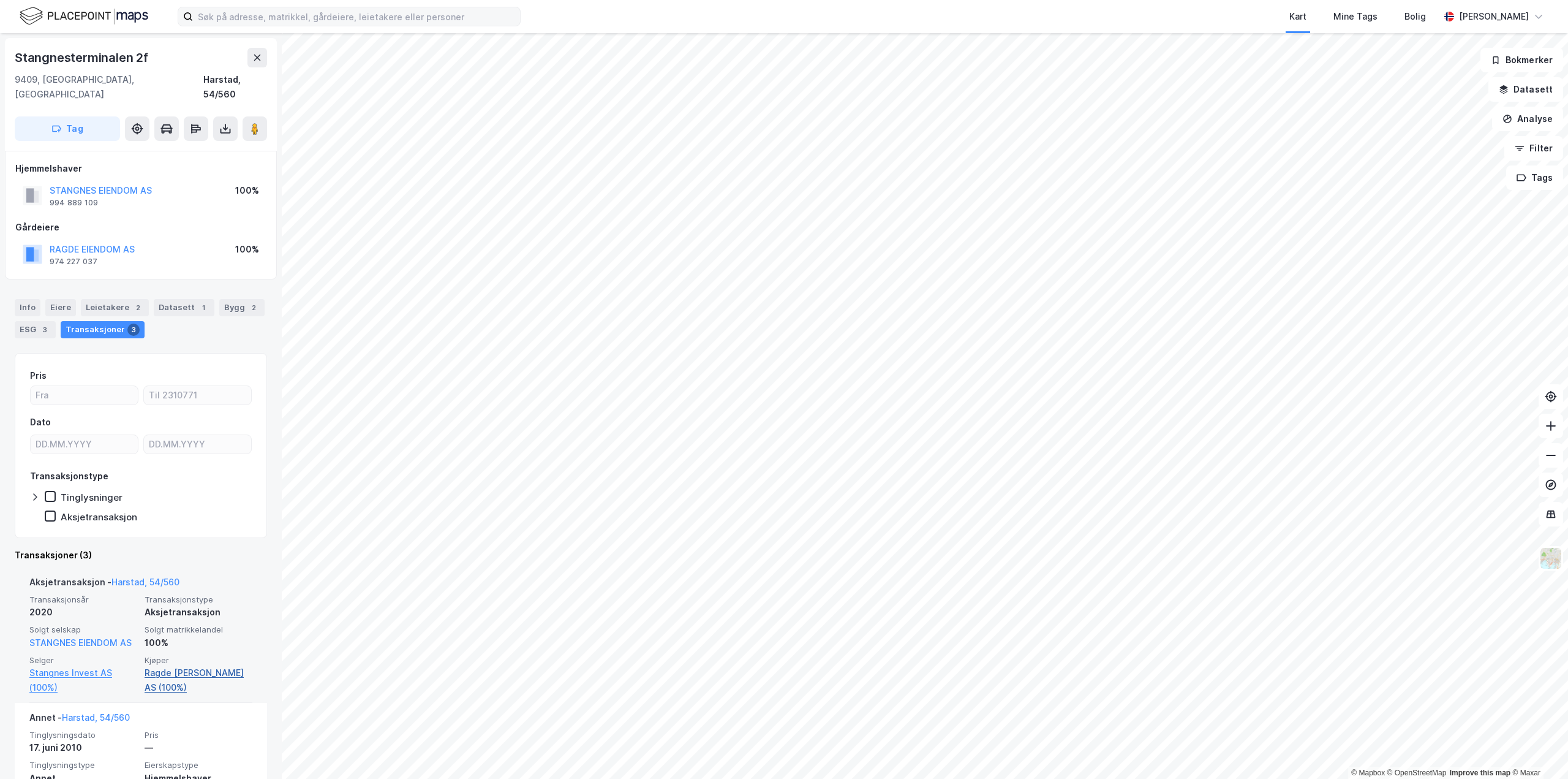
click at [173, 666] on link "Ragde [PERSON_NAME] AS (100%)" at bounding box center [198, 680] width 108 height 29
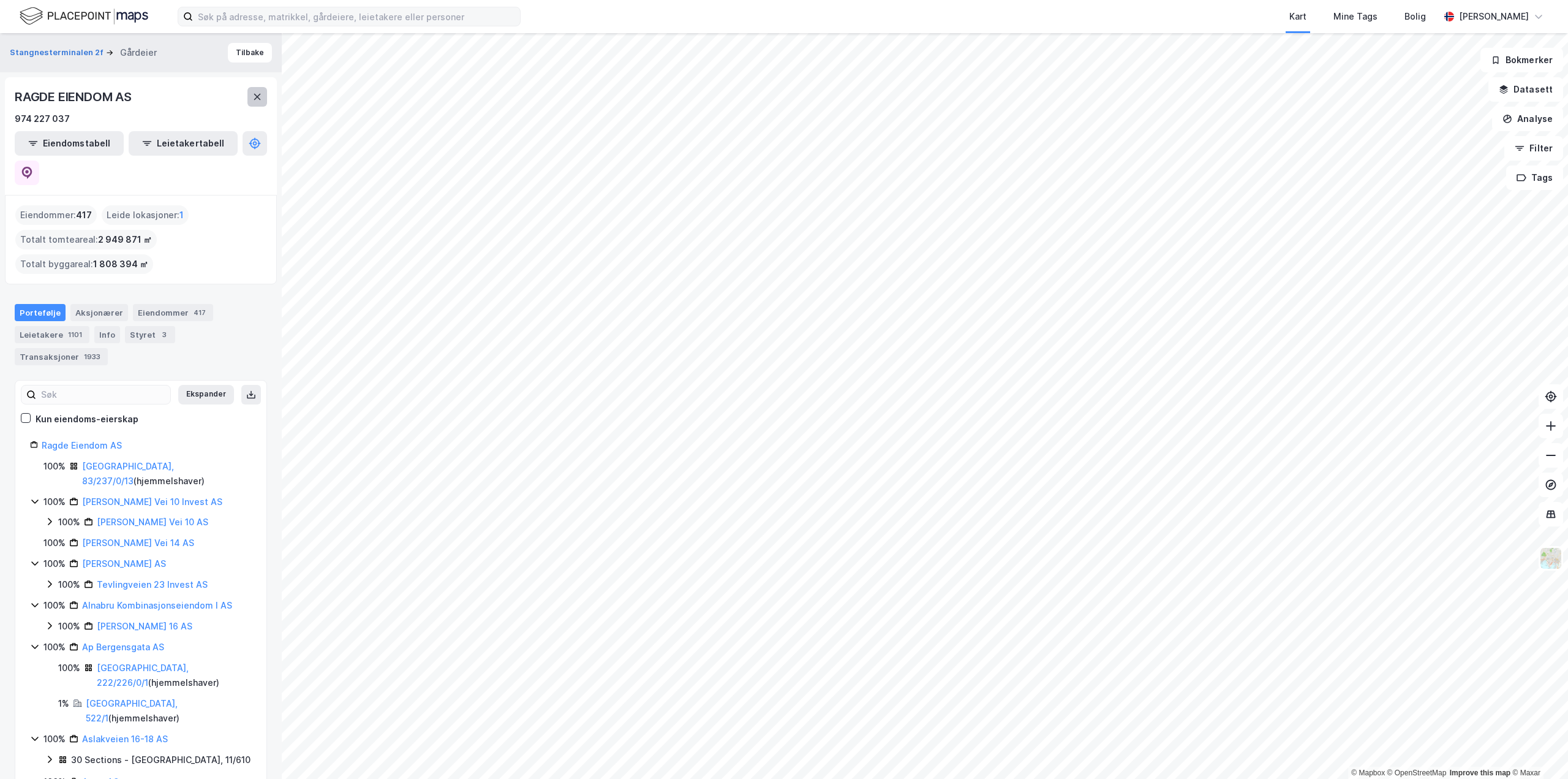
click at [254, 92] on icon at bounding box center [257, 96] width 10 height 10
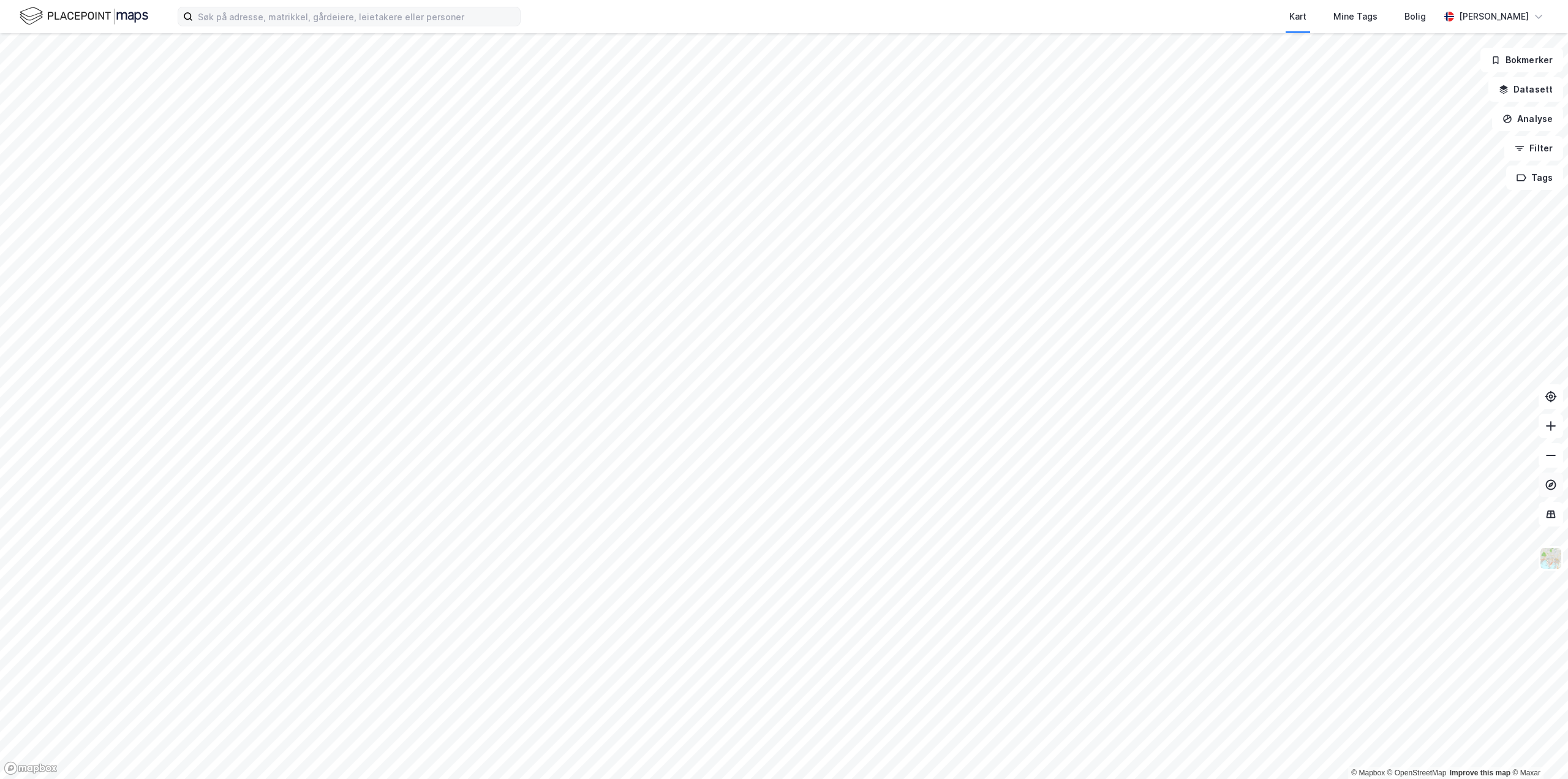
click at [1543, 485] on button at bounding box center [1551, 485] width 25 height 25
click at [1546, 486] on icon at bounding box center [1551, 485] width 12 height 12
click at [1205, 778] on html "Kart Mine Tags Bolig [PERSON_NAME] © Mapbox © OpenStreetMap Improve this map © …" at bounding box center [784, 390] width 1568 height 779
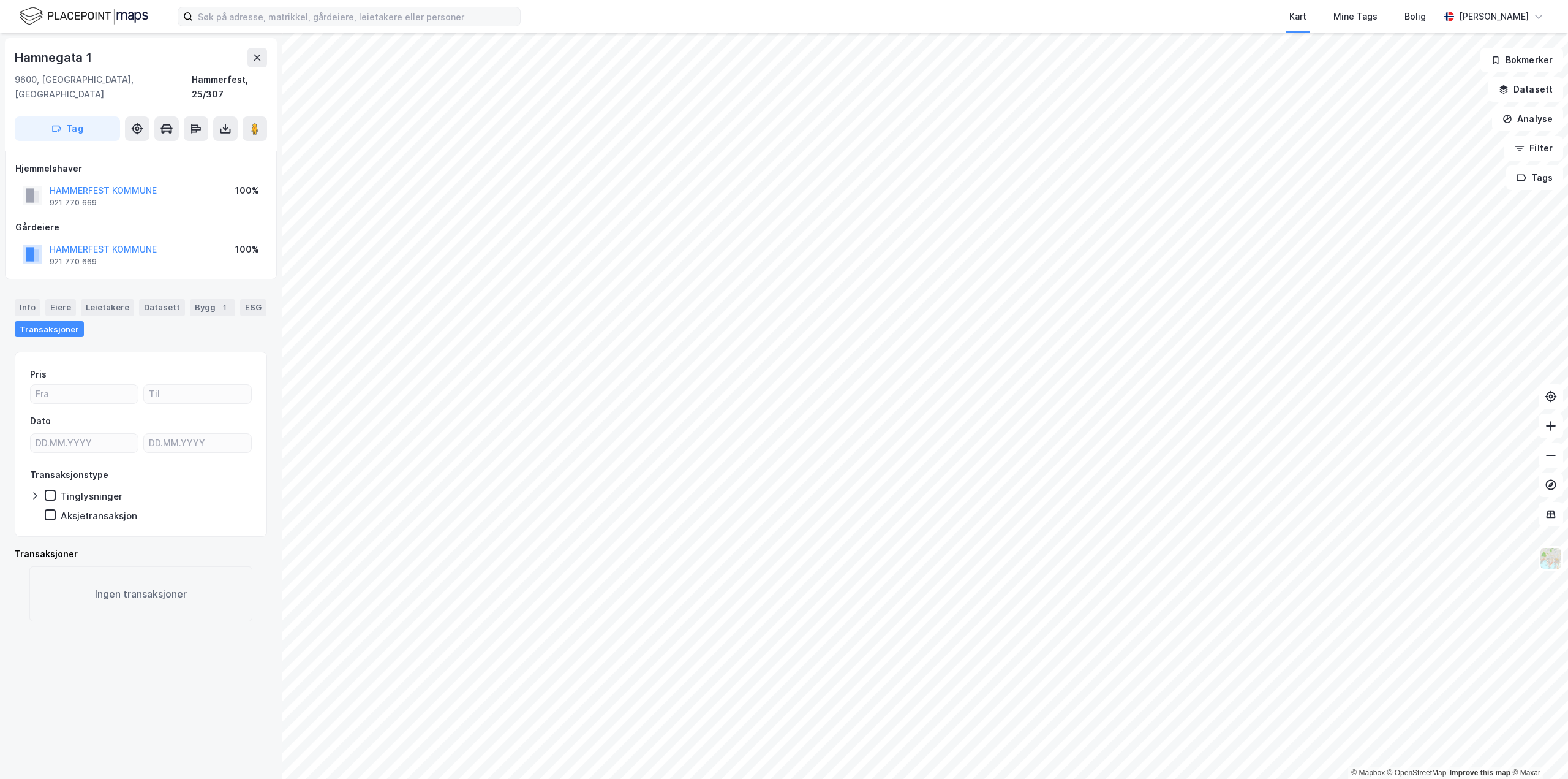
click at [296, 26] on div "Kart Mine Tags Bolig [PERSON_NAME]" at bounding box center [784, 16] width 1568 height 33
click at [301, 19] on input at bounding box center [357, 16] width 327 height 19
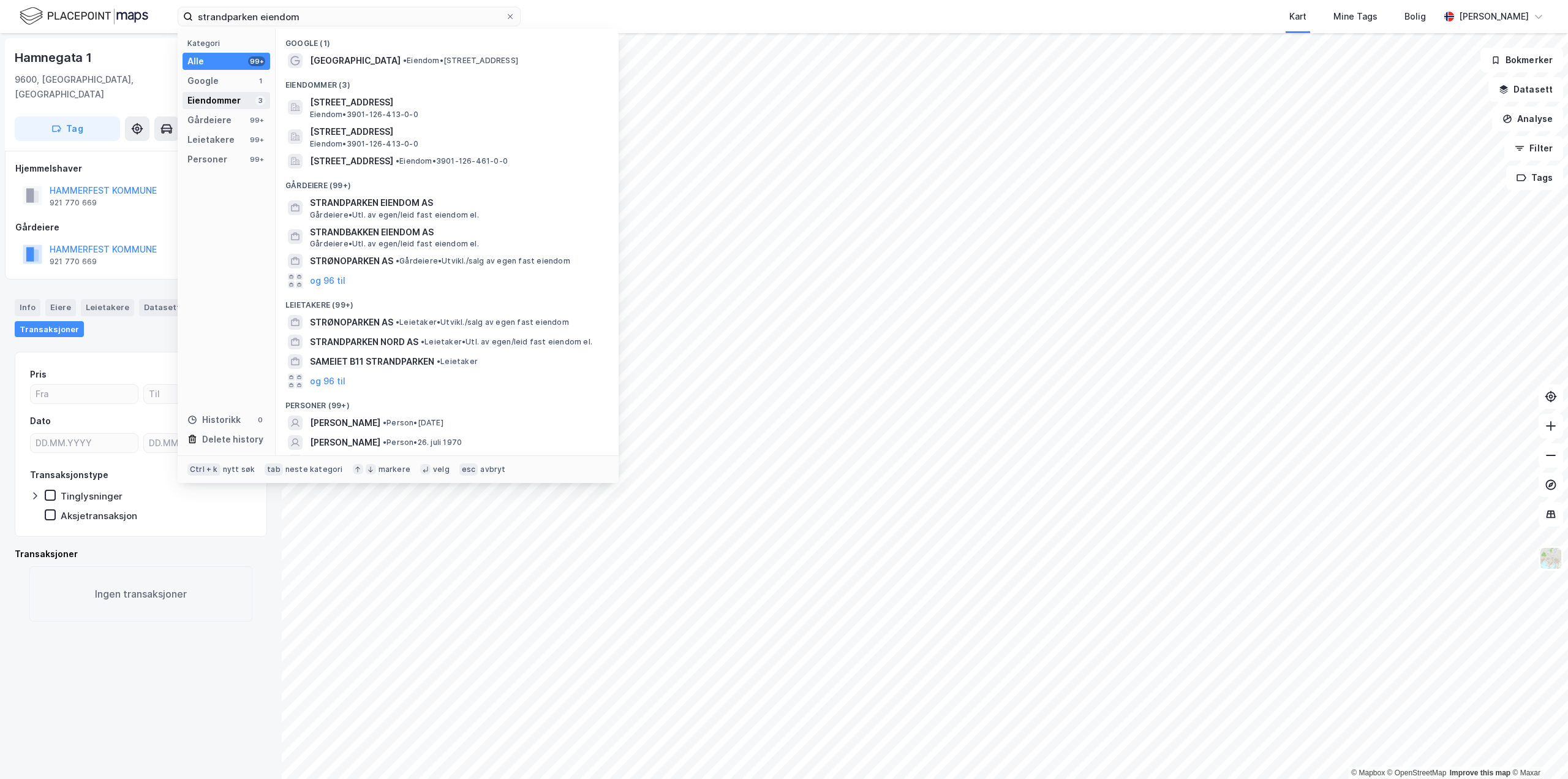
click at [243, 99] on div "Eiendommer 3" at bounding box center [226, 100] width 88 height 17
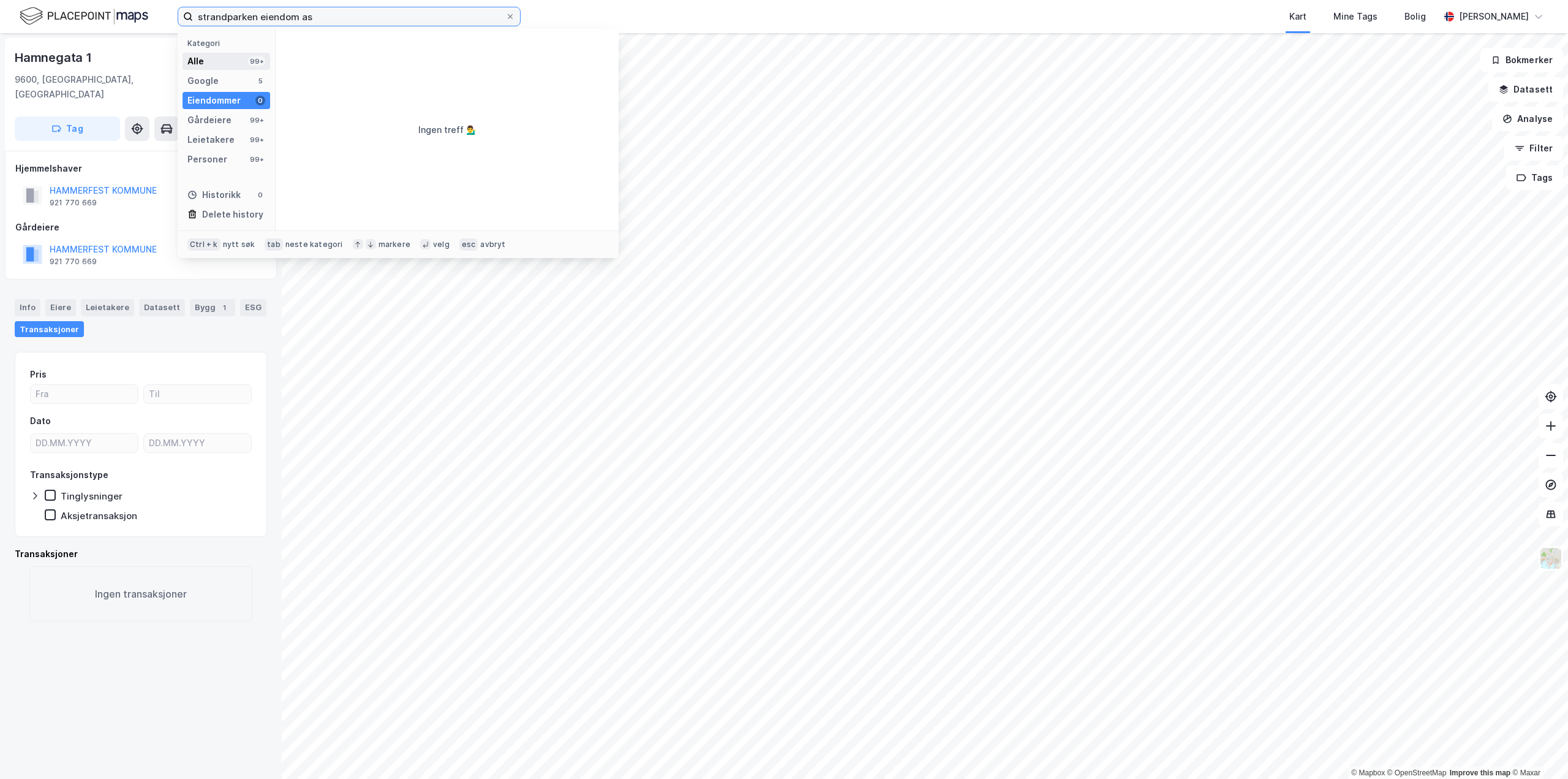
type input "strandparken eiendom as"
click at [234, 64] on div "Alle 99+" at bounding box center [226, 61] width 88 height 17
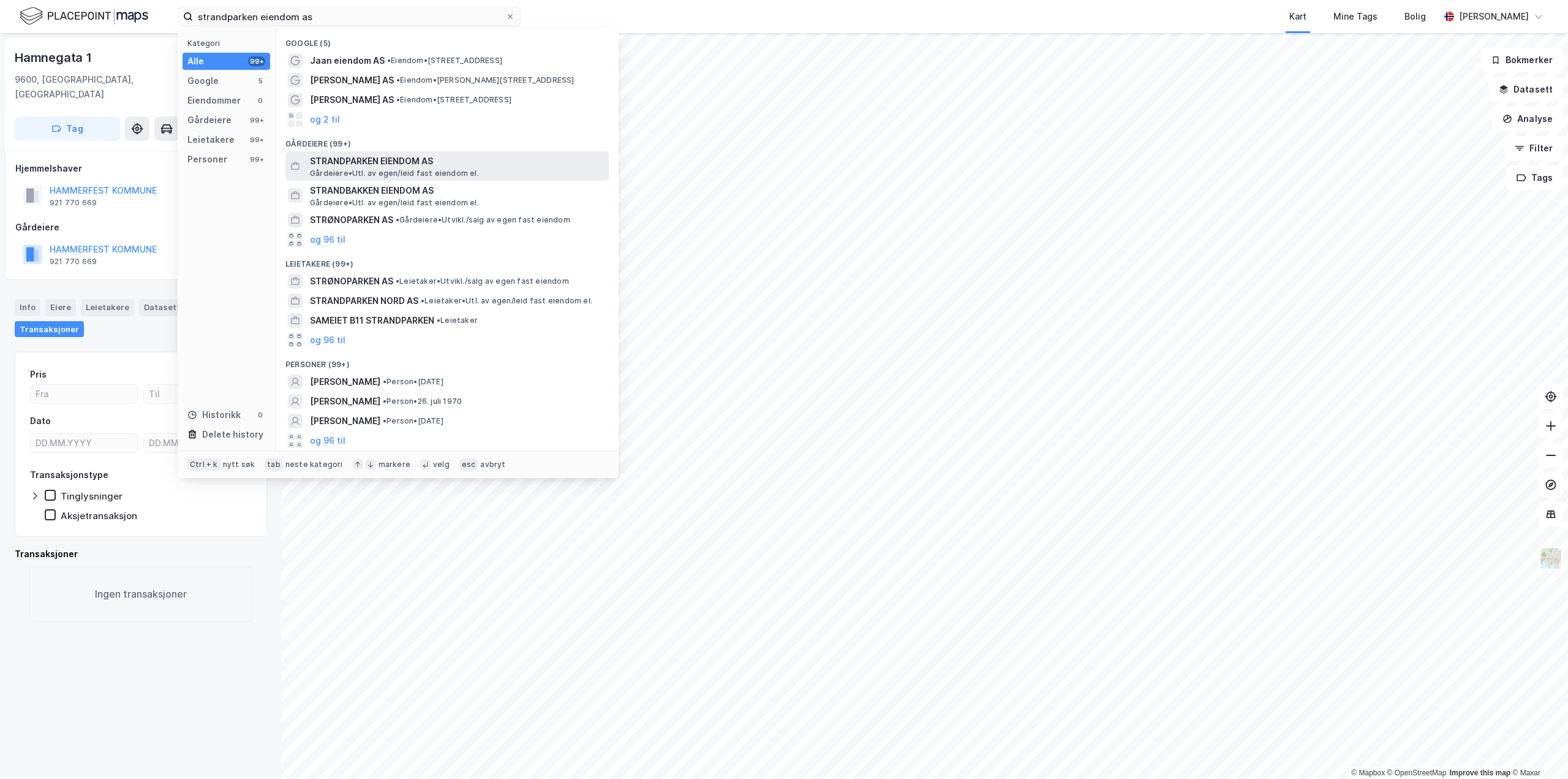
click at [468, 165] on span "STRANDPARKEN EIENDOM AS" at bounding box center [457, 161] width 294 height 15
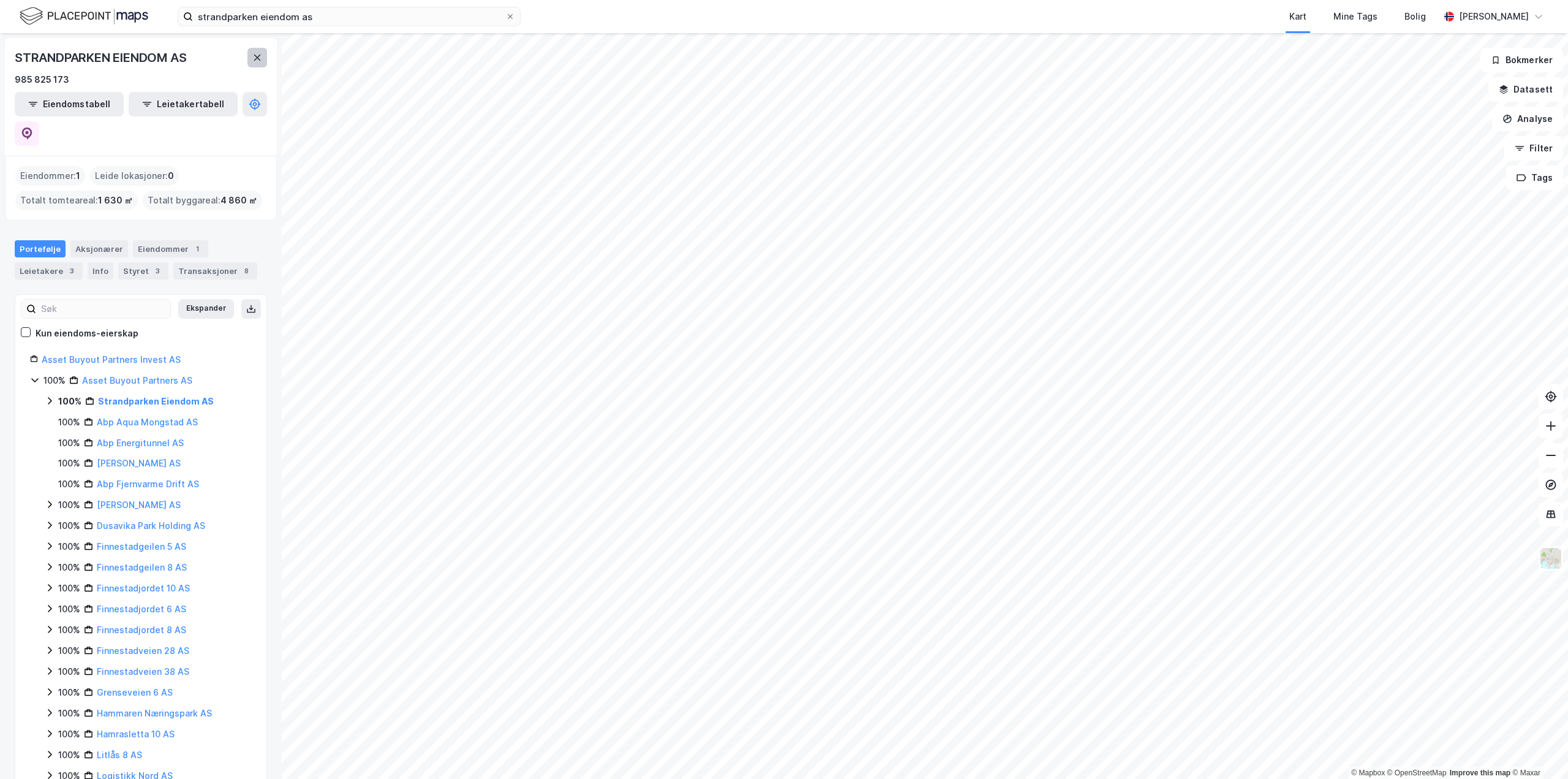
click at [253, 60] on icon at bounding box center [257, 57] width 10 height 10
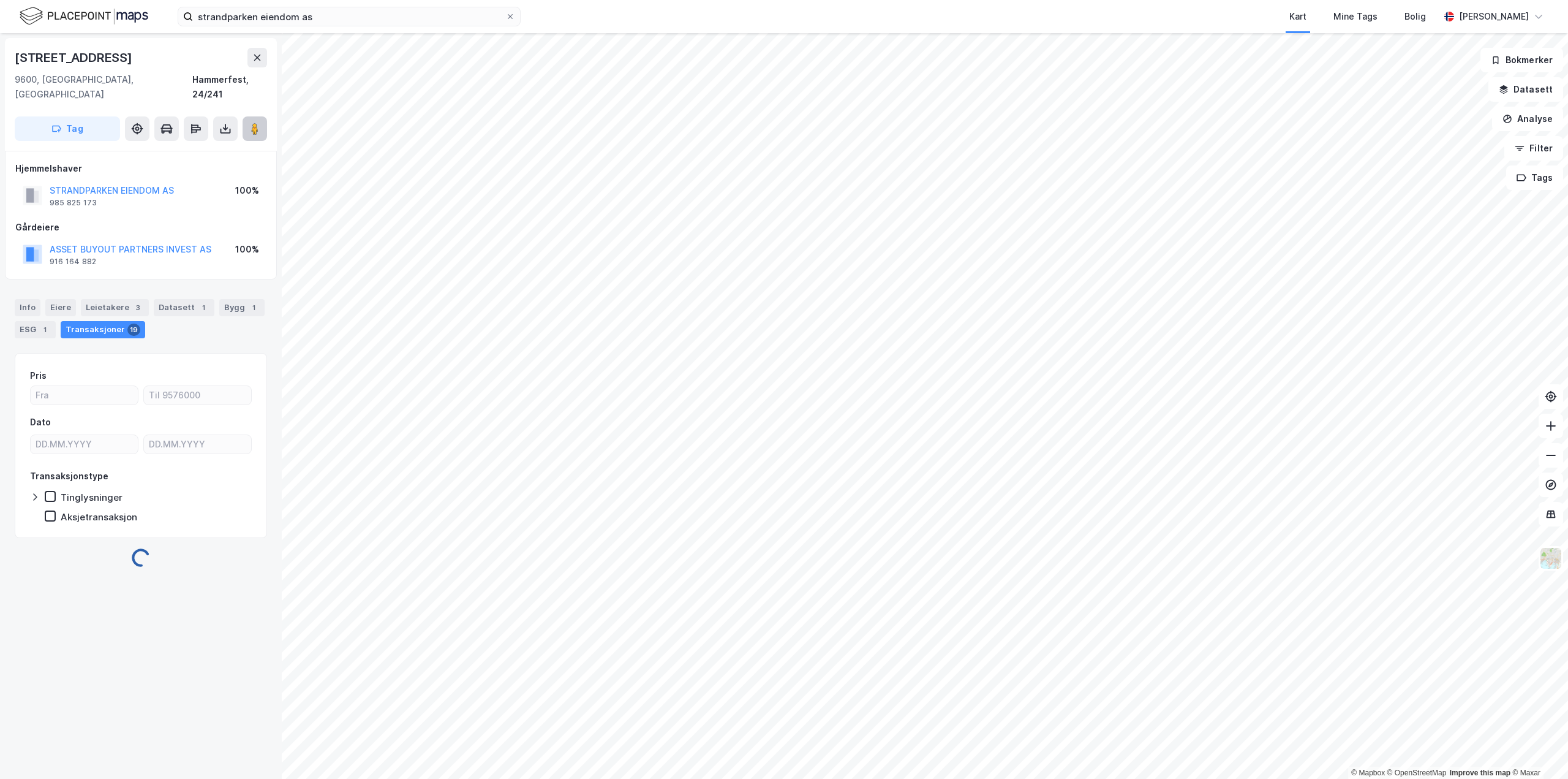
click at [255, 123] on image at bounding box center [254, 129] width 7 height 12
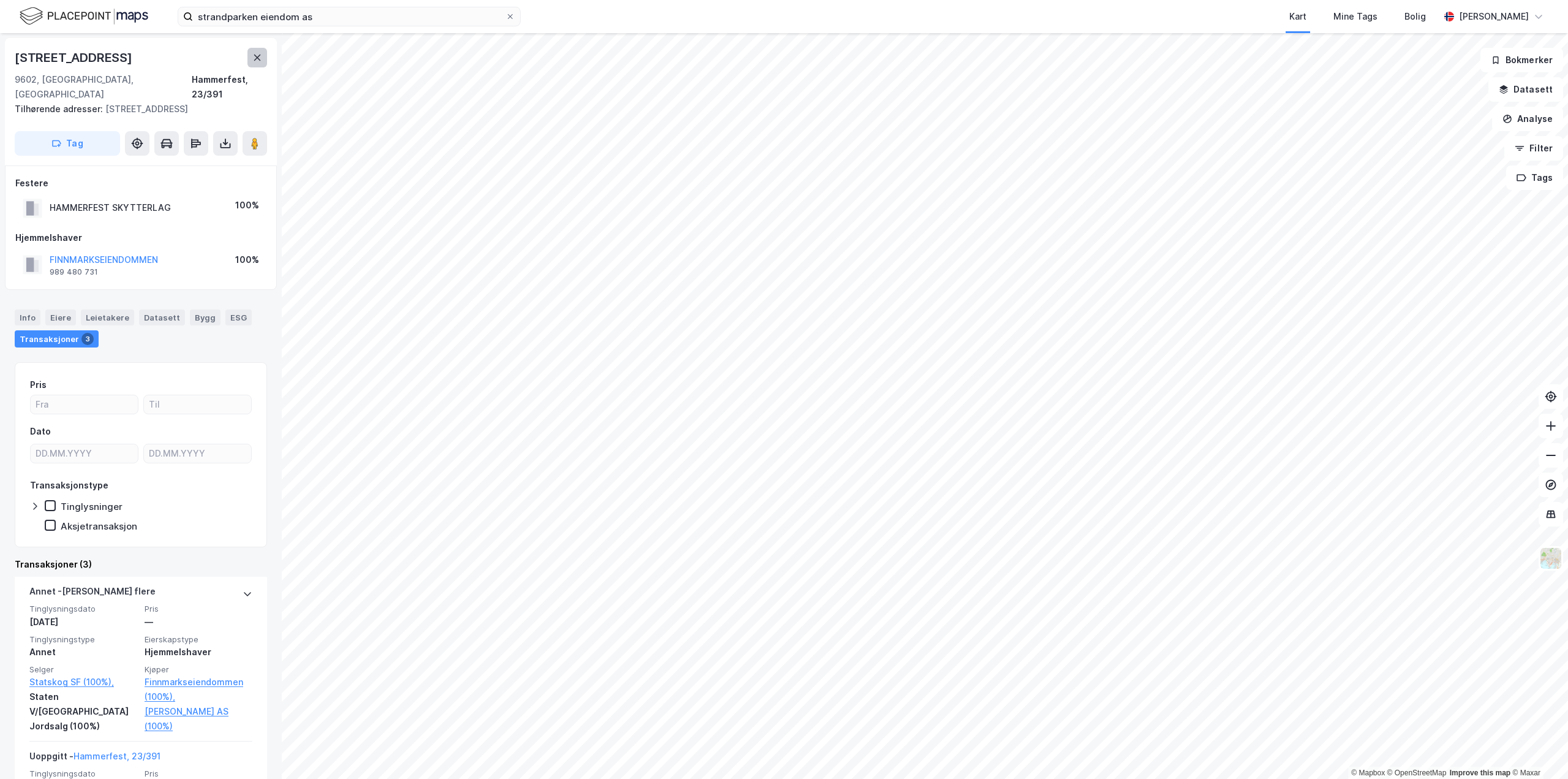
click at [257, 60] on icon at bounding box center [257, 57] width 10 height 10
